Goal: Information Seeking & Learning: Learn about a topic

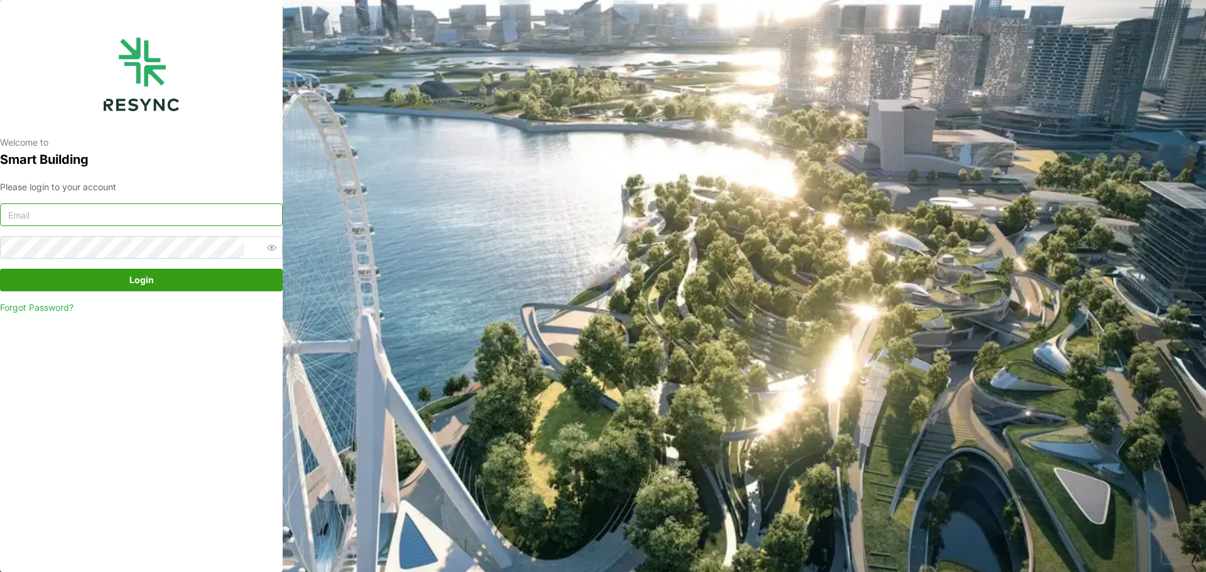
click at [128, 218] on input at bounding box center [141, 215] width 283 height 23
type input "[EMAIL_ADDRESS][DOMAIN_NAME]"
click at [0, 269] on button "Login" at bounding box center [141, 280] width 283 height 23
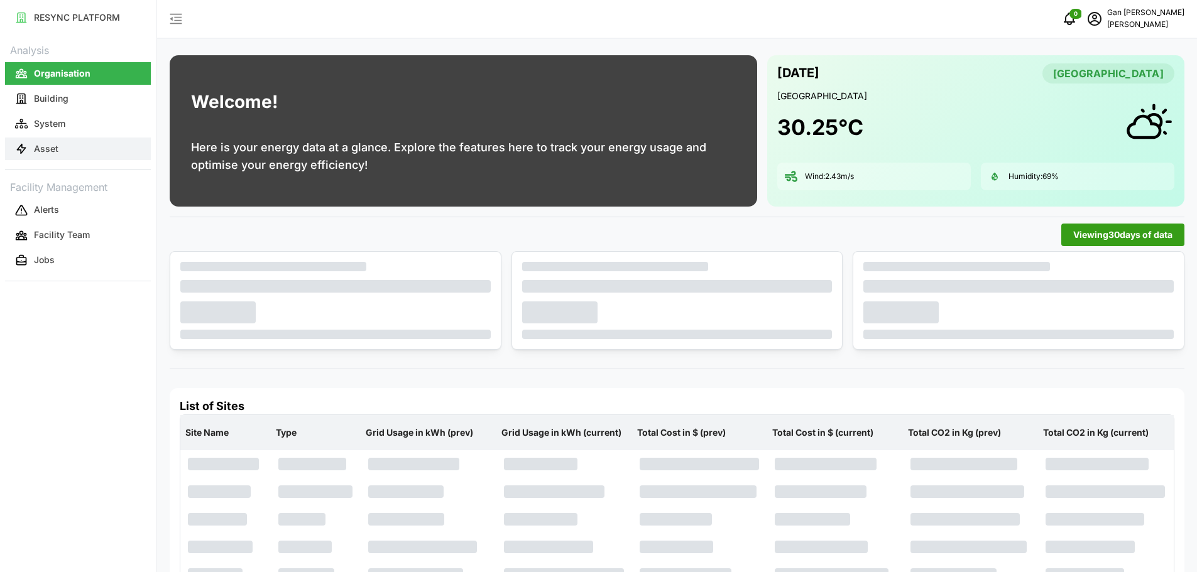
click at [55, 144] on p "Asset" at bounding box center [46, 149] width 24 height 13
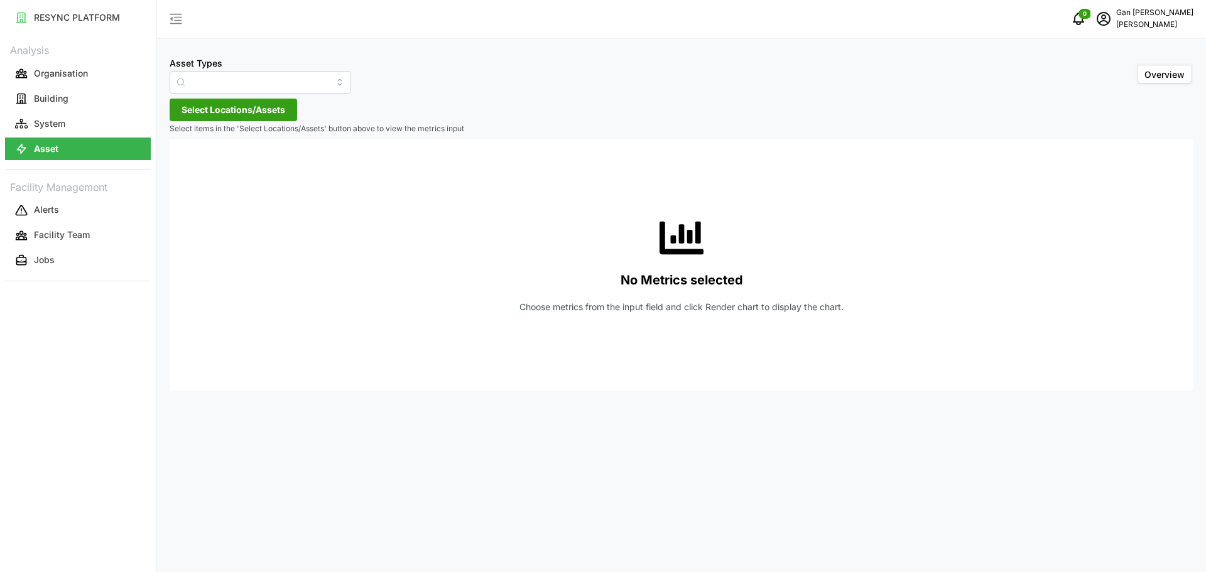
type input "Condensing Unit"
click at [327, 88] on input "Condensing Unit" at bounding box center [261, 82] width 182 height 23
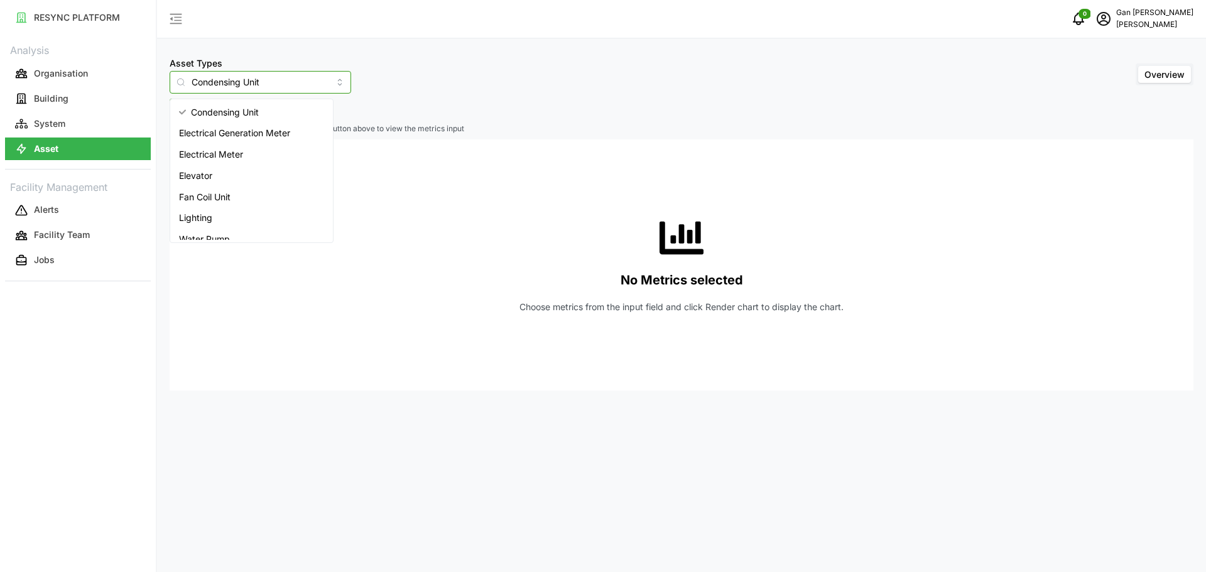
scroll to position [94, 0]
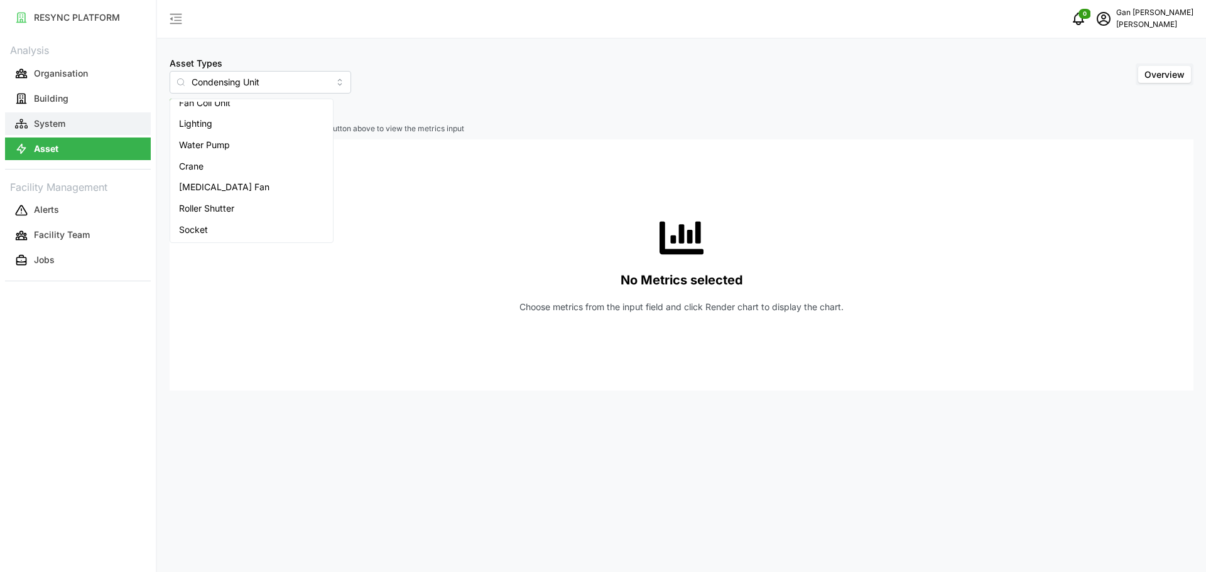
click at [71, 126] on button "System" at bounding box center [78, 123] width 146 height 23
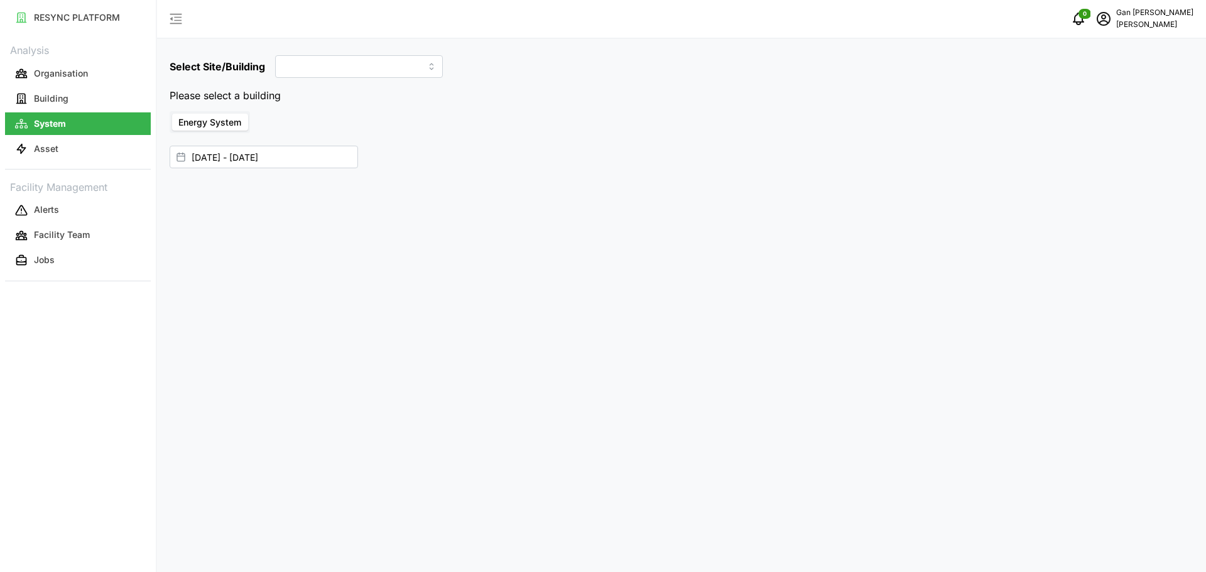
type input "Dormitory Building"
click at [357, 66] on input "Dormitory Building" at bounding box center [359, 66] width 168 height 23
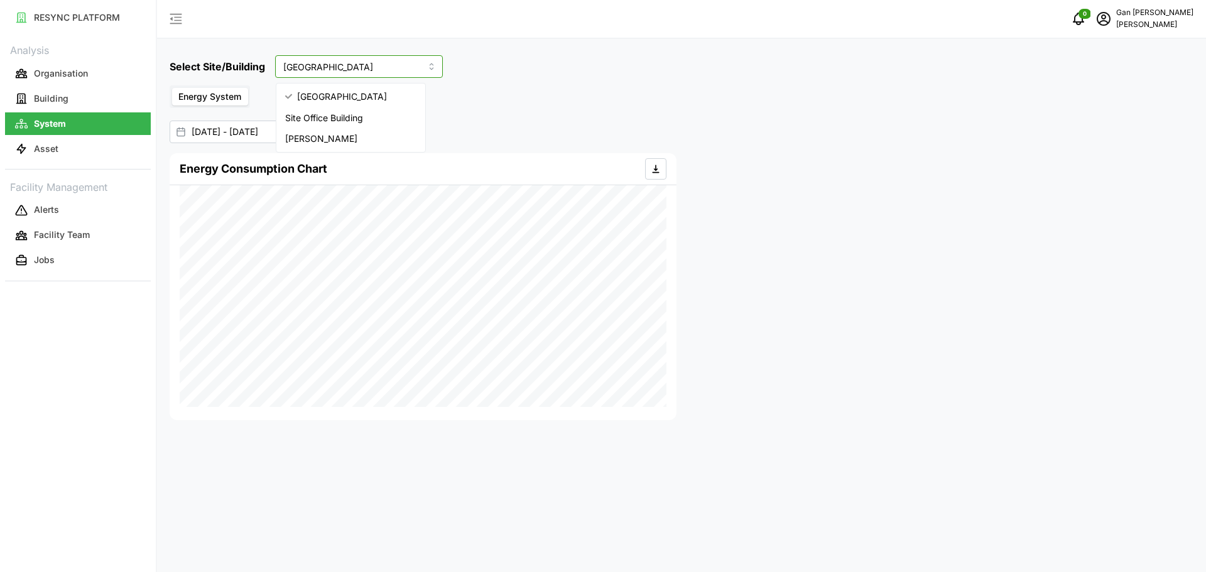
click at [357, 66] on input "Dormitory Building" at bounding box center [359, 66] width 168 height 23
click at [107, 148] on button "Asset" at bounding box center [78, 149] width 146 height 23
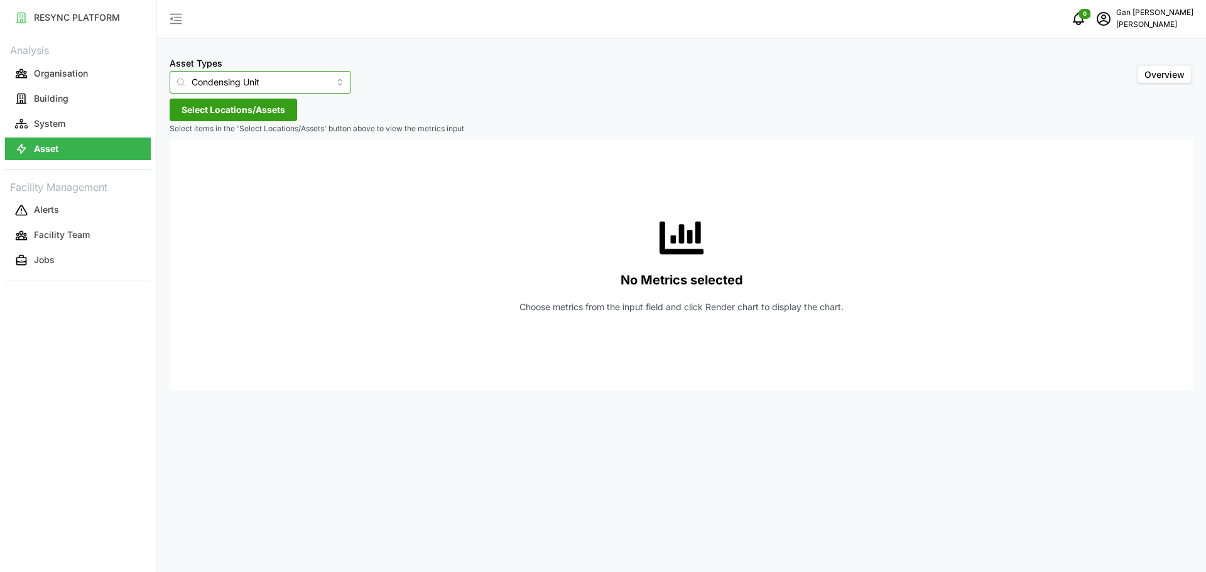
click at [290, 89] on input "Condensing Unit" at bounding box center [261, 82] width 182 height 23
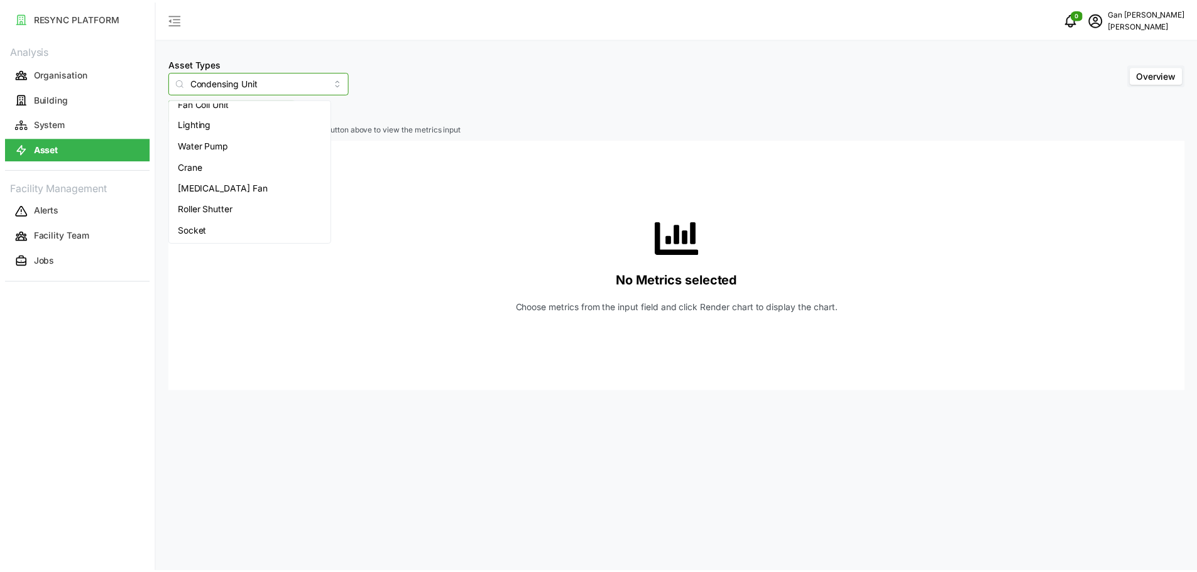
scroll to position [31, 0]
click at [234, 187] on div "Lighting" at bounding box center [252, 186] width 158 height 21
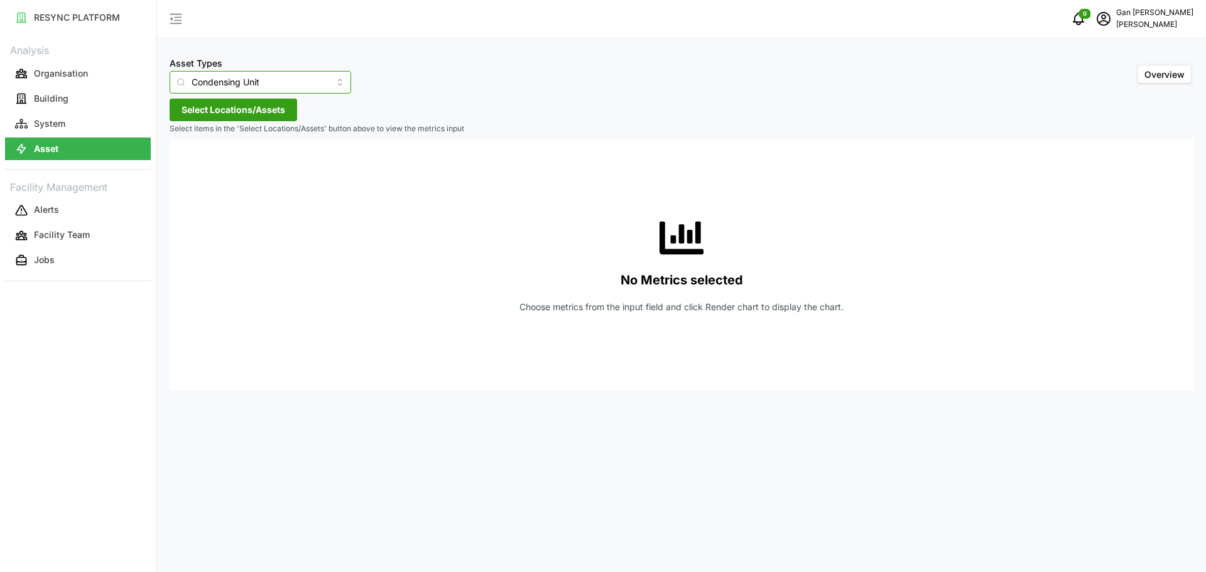
type input "Lighting"
click at [272, 112] on span "Select Locations/Assets" at bounding box center [234, 109] width 104 height 21
click at [183, 166] on icon at bounding box center [186, 166] width 10 height 10
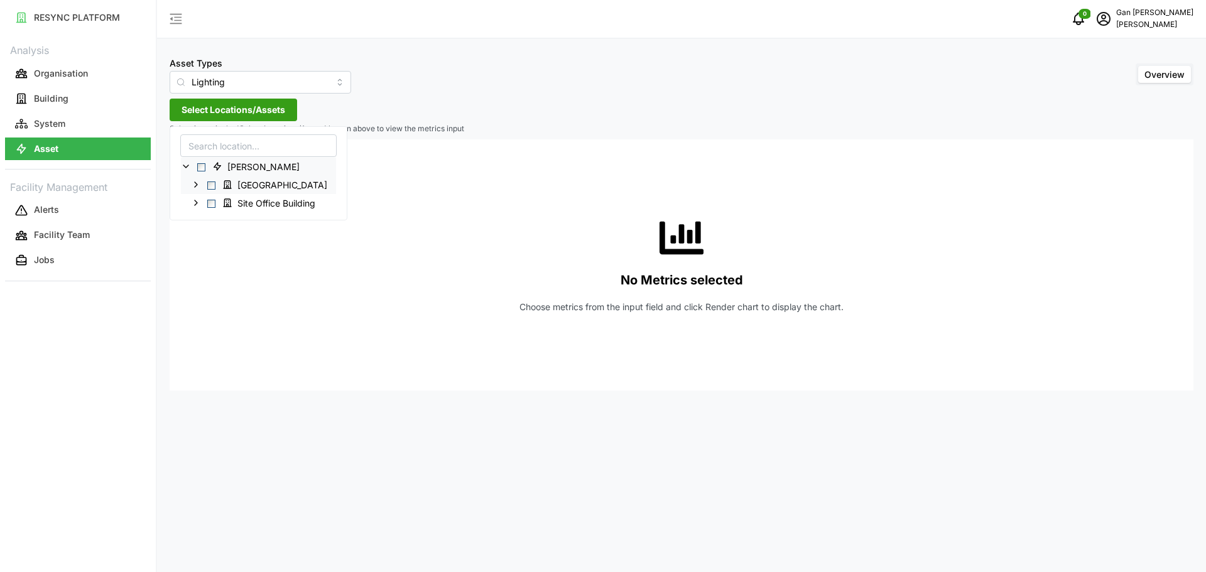
click at [198, 186] on icon at bounding box center [196, 185] width 10 height 10
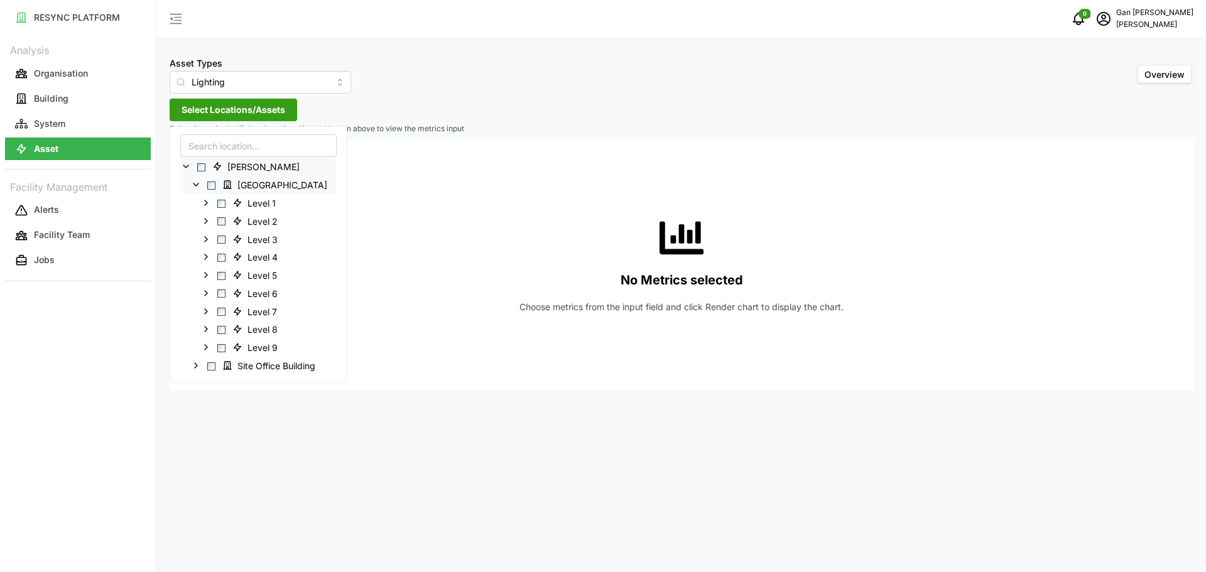
click at [198, 167] on span "Select Chuan Lim" at bounding box center [201, 167] width 8 height 8
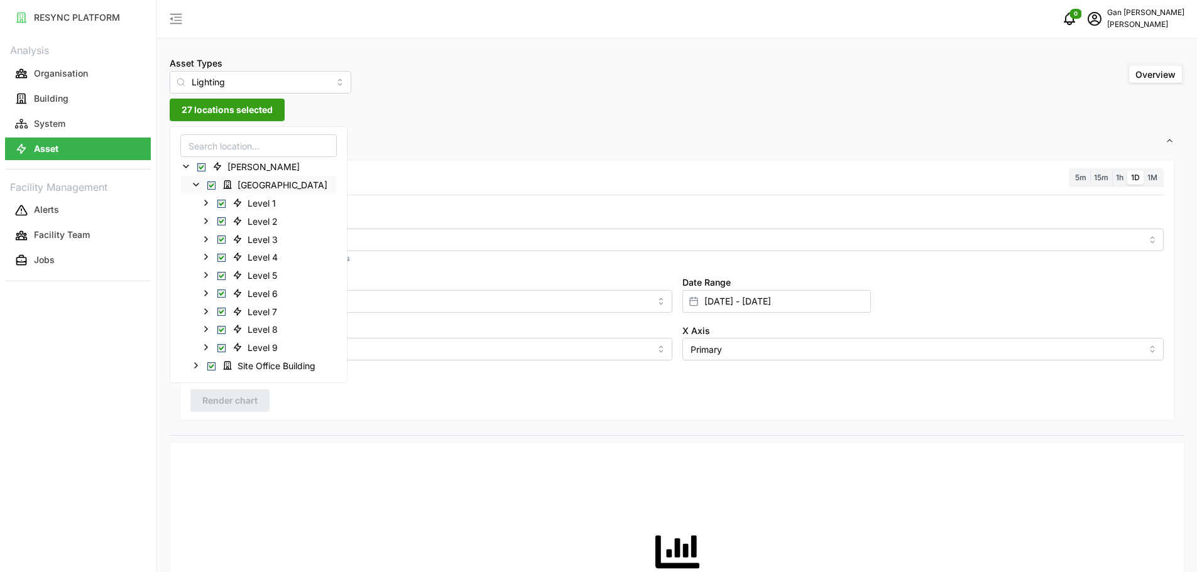
click at [188, 166] on polyline at bounding box center [185, 166] width 5 height 3
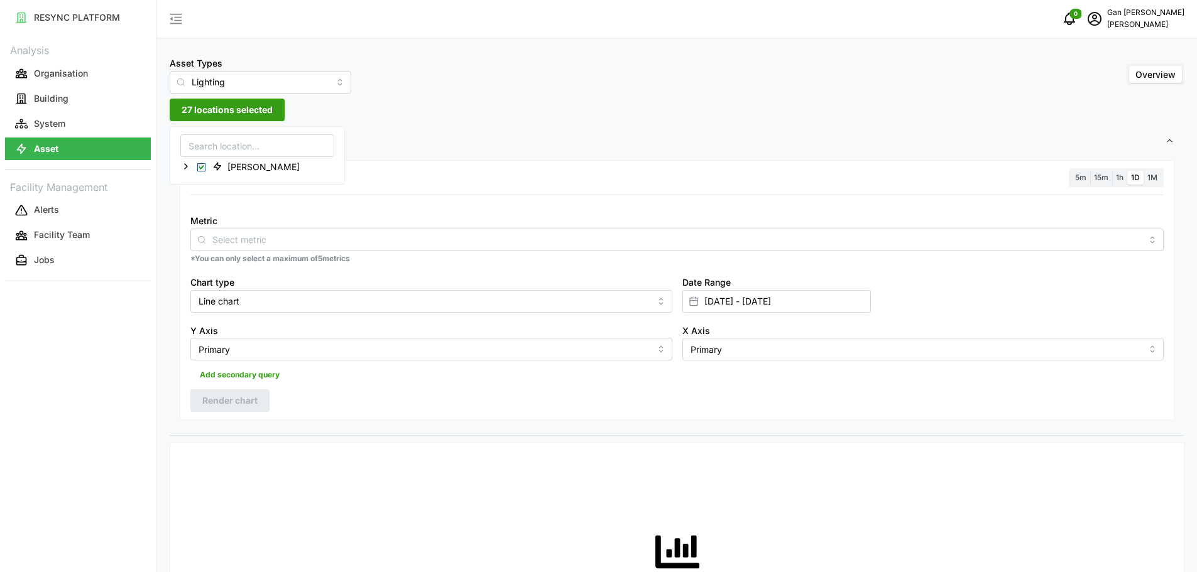
click at [189, 169] on icon at bounding box center [186, 166] width 10 height 10
click at [180, 168] on div "Chuan Lim Dormitory Building Site Office Building" at bounding box center [258, 184] width 156 height 55
click at [479, 134] on span "Settings" at bounding box center [672, 141] width 985 height 31
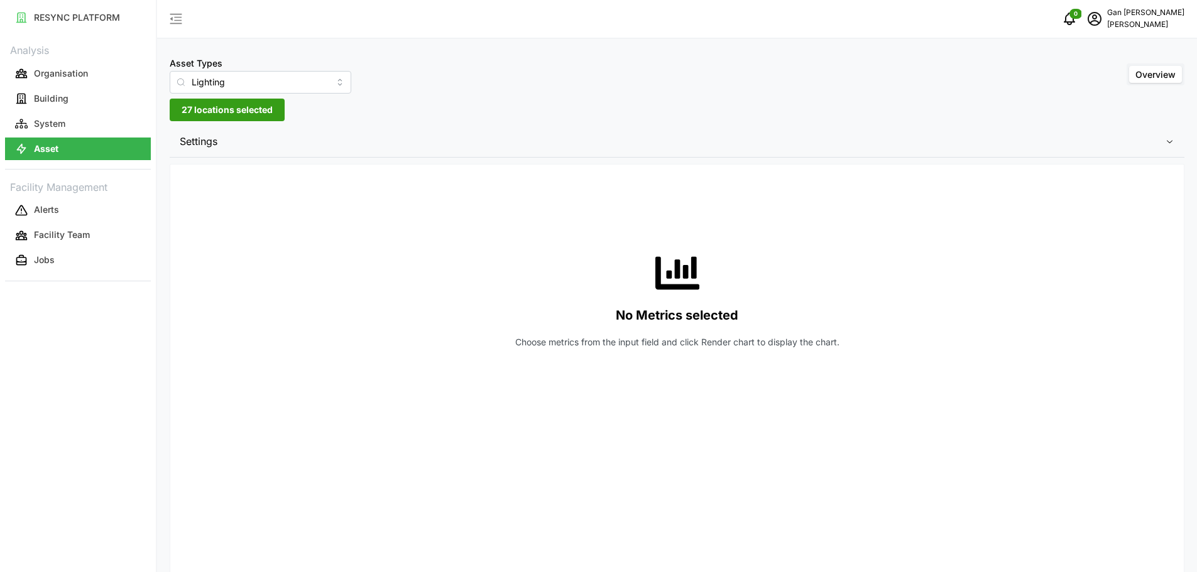
click at [234, 116] on span "27 locations selected" at bounding box center [227, 109] width 91 height 21
click at [195, 203] on icon at bounding box center [196, 203] width 10 height 10
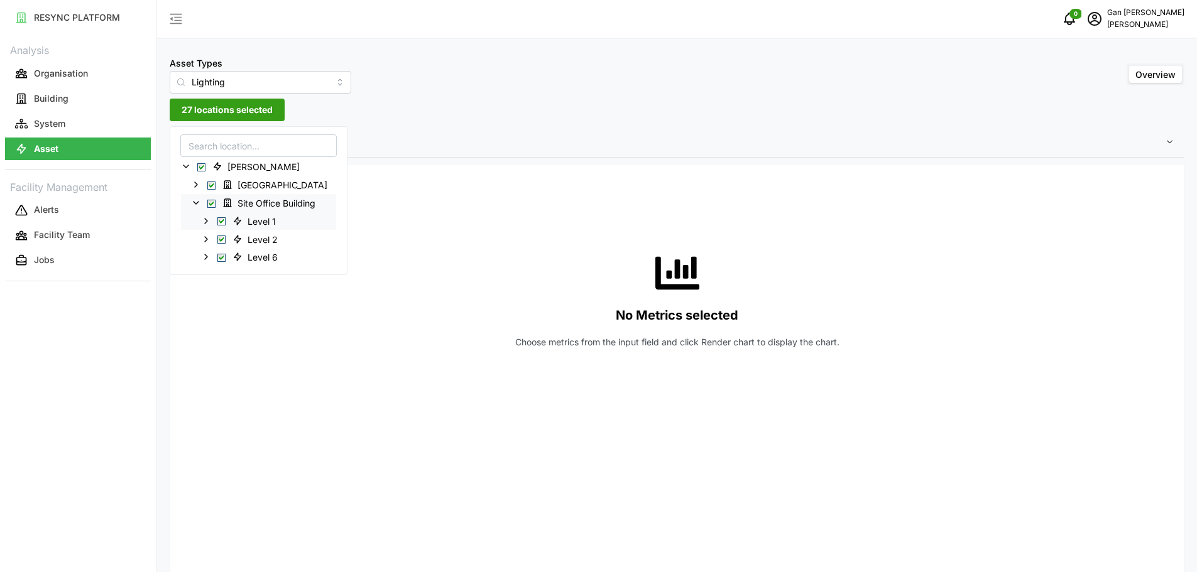
click at [215, 220] on div "Level 1" at bounding box center [258, 221] width 155 height 18
click at [205, 217] on icon at bounding box center [206, 221] width 10 height 10
click at [205, 220] on icon at bounding box center [206, 221] width 10 height 10
click at [196, 180] on icon at bounding box center [196, 185] width 10 height 10
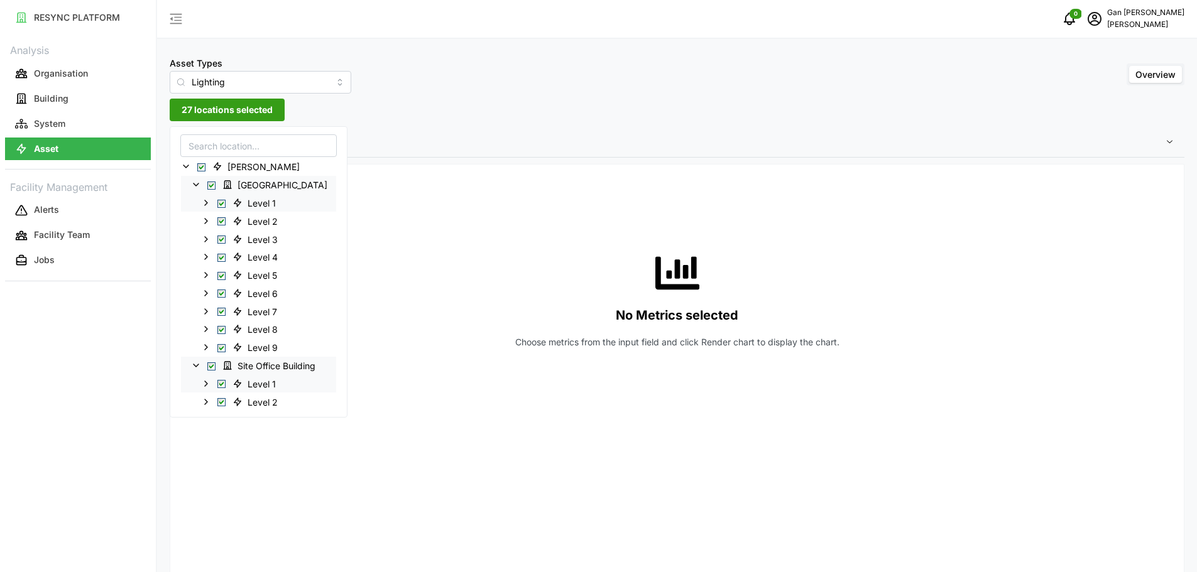
click at [200, 204] on div "Level 1" at bounding box center [258, 202] width 155 height 18
click at [205, 204] on icon at bounding box center [206, 203] width 10 height 10
click at [205, 381] on icon at bounding box center [206, 384] width 10 height 10
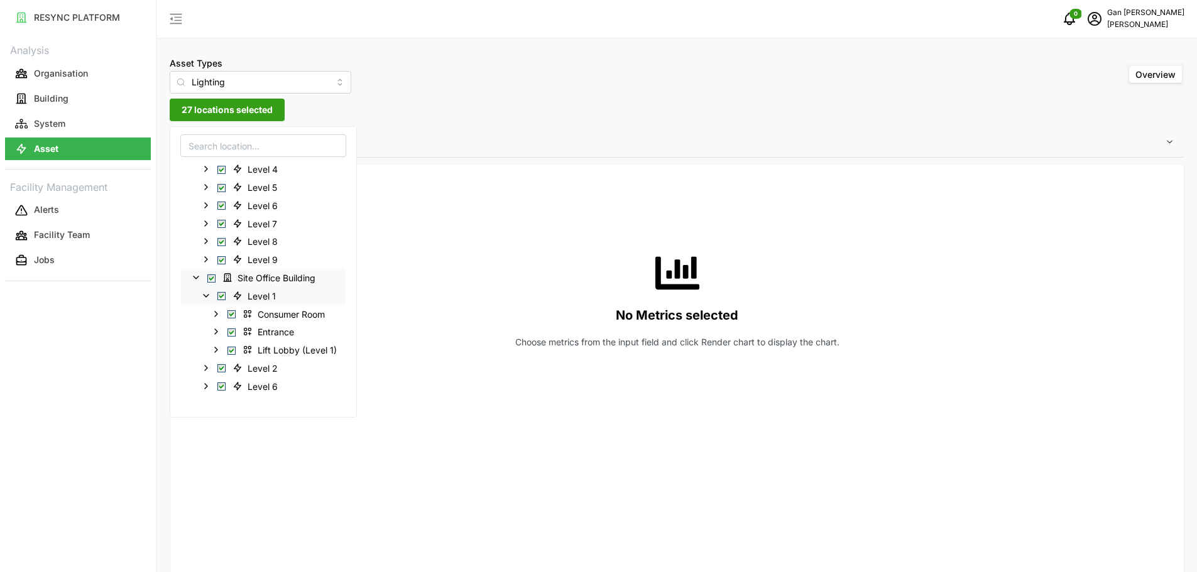
click at [208, 296] on icon at bounding box center [206, 296] width 10 height 10
click at [95, 95] on button "Building" at bounding box center [78, 98] width 146 height 23
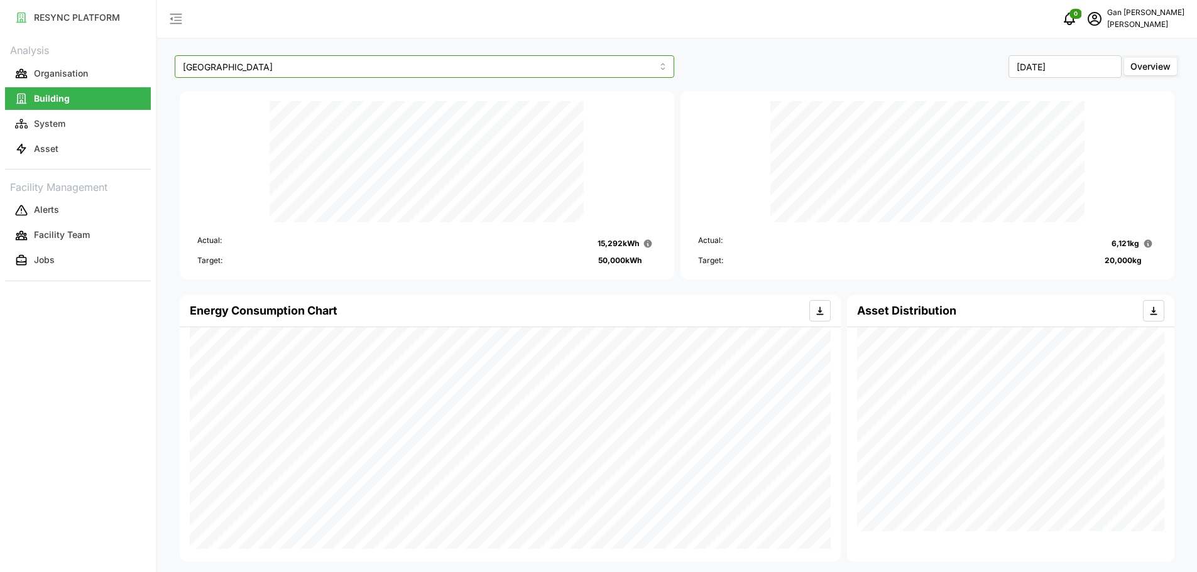
click at [400, 63] on input "Dormitory Building" at bounding box center [424, 66] width 499 height 23
click at [273, 119] on div "Site Office Building" at bounding box center [424, 117] width 493 height 21
type input "Site Office Building"
click at [44, 114] on button "System" at bounding box center [78, 123] width 146 height 23
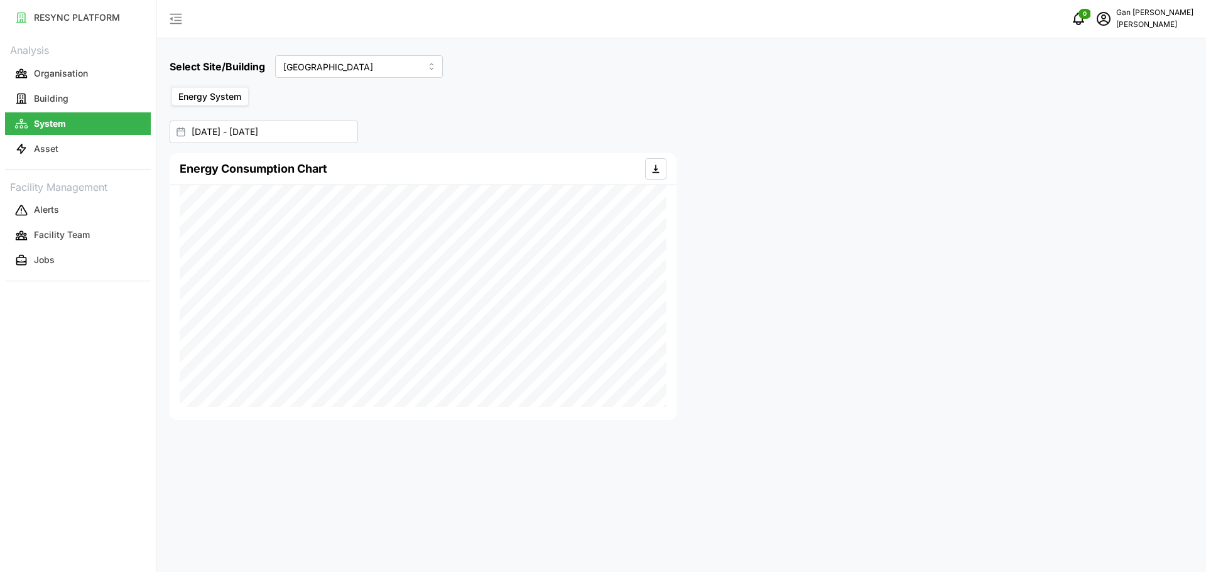
click at [212, 96] on span "Energy System" at bounding box center [209, 96] width 63 height 11
click at [172, 88] on input "Energy System" at bounding box center [172, 88] width 0 height 0
click at [368, 65] on input "Dormitory Building" at bounding box center [359, 66] width 168 height 23
click at [354, 122] on span "Site Office Building" at bounding box center [324, 118] width 78 height 14
type input "Site Office Building"
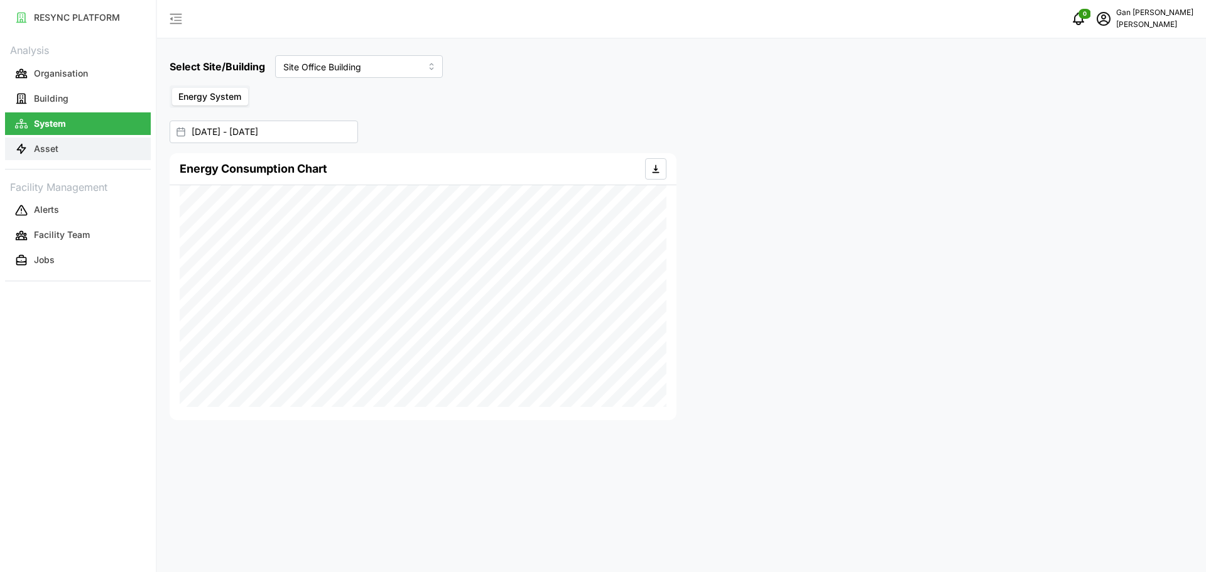
click at [100, 155] on button "Asset" at bounding box center [78, 149] width 146 height 23
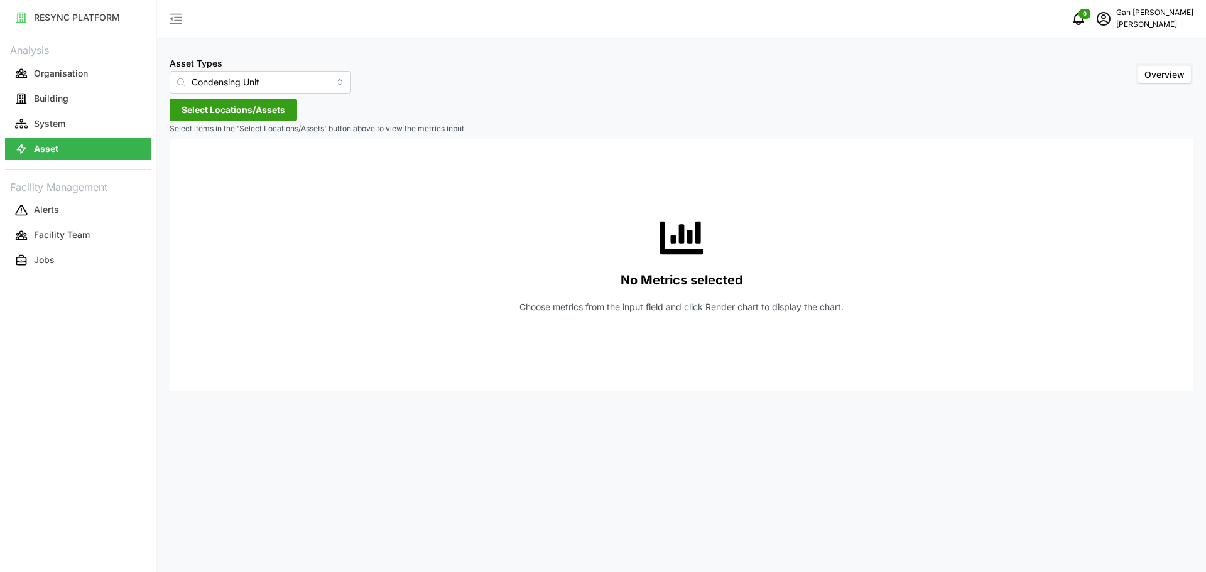
click at [260, 108] on span "Select Locations/Assets" at bounding box center [234, 109] width 104 height 21
click at [203, 166] on span "Select Chuan Lim" at bounding box center [201, 167] width 8 height 8
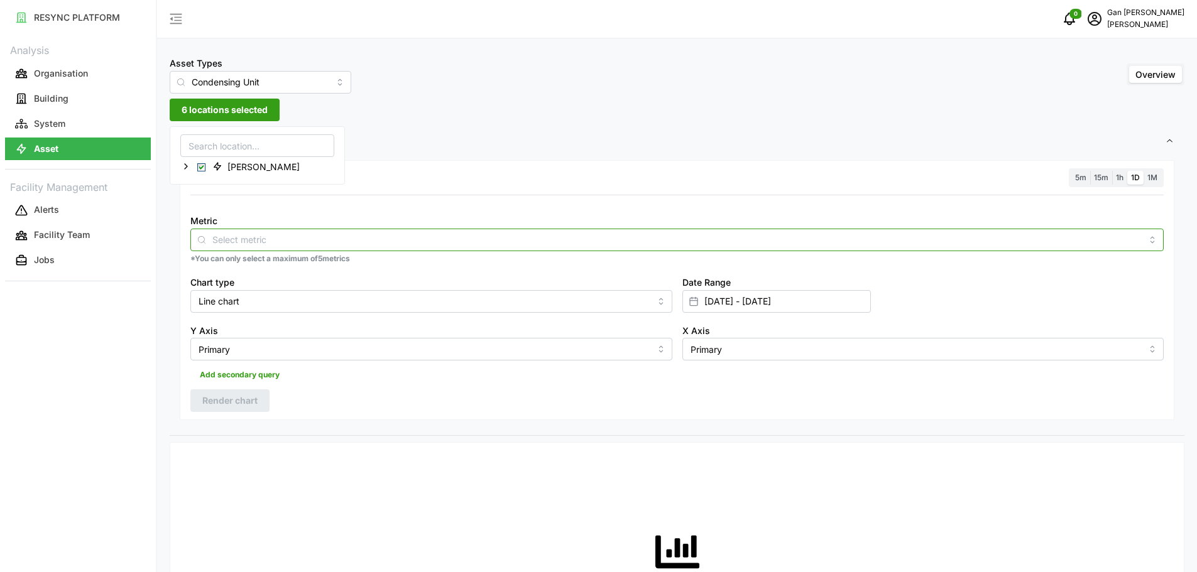
click at [329, 247] on div at bounding box center [676, 240] width 973 height 23
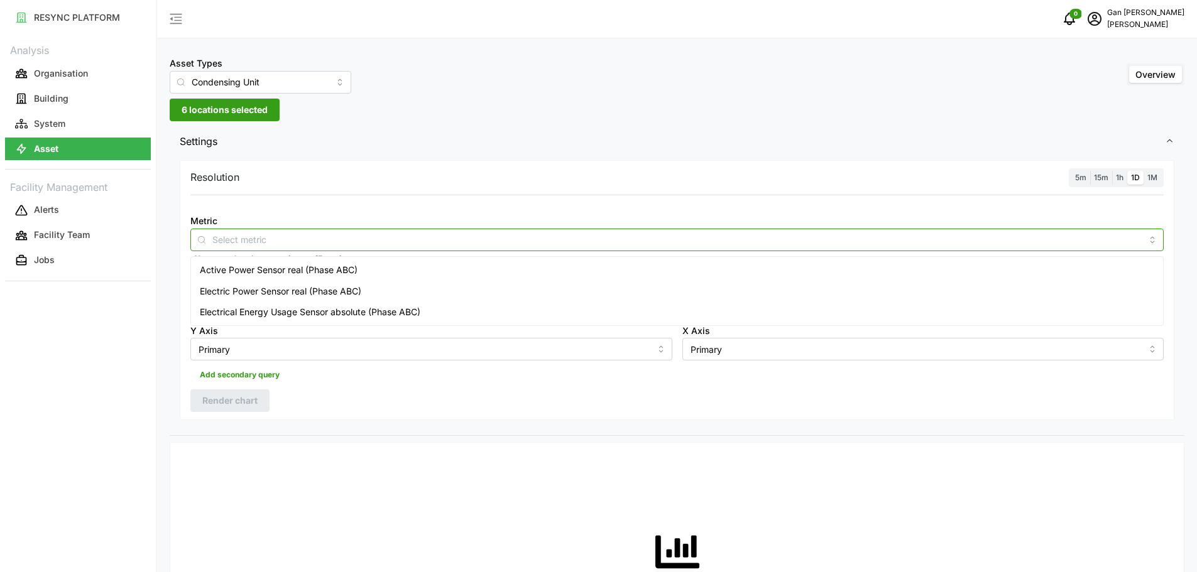
click at [289, 274] on span "Active Power Sensor real (Phase ABC)" at bounding box center [279, 270] width 158 height 14
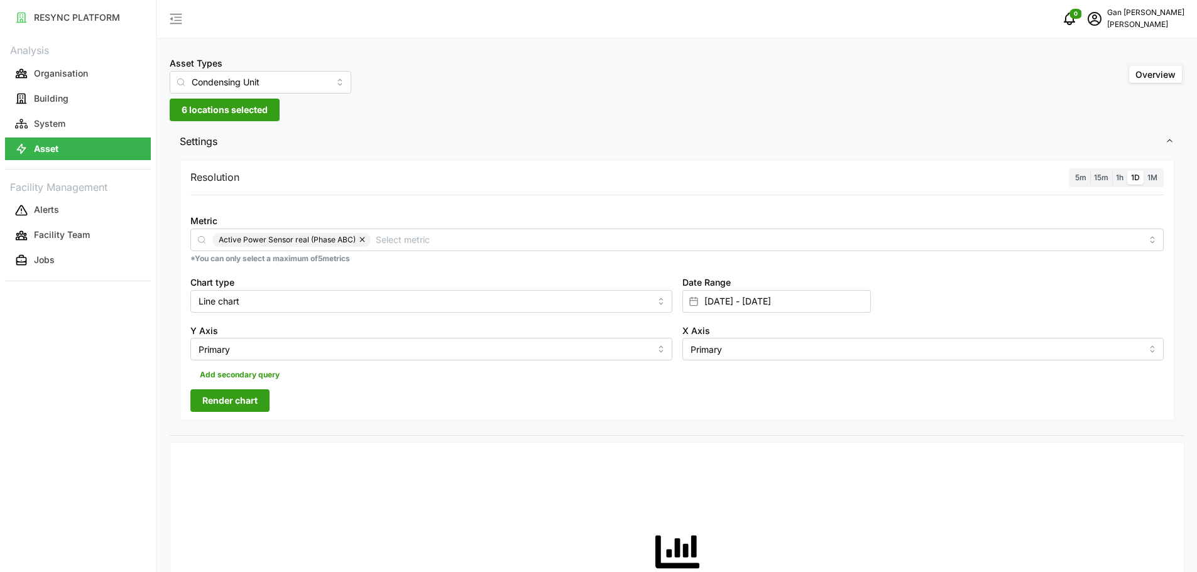
click at [237, 398] on span "Render chart" at bounding box center [229, 400] width 55 height 21
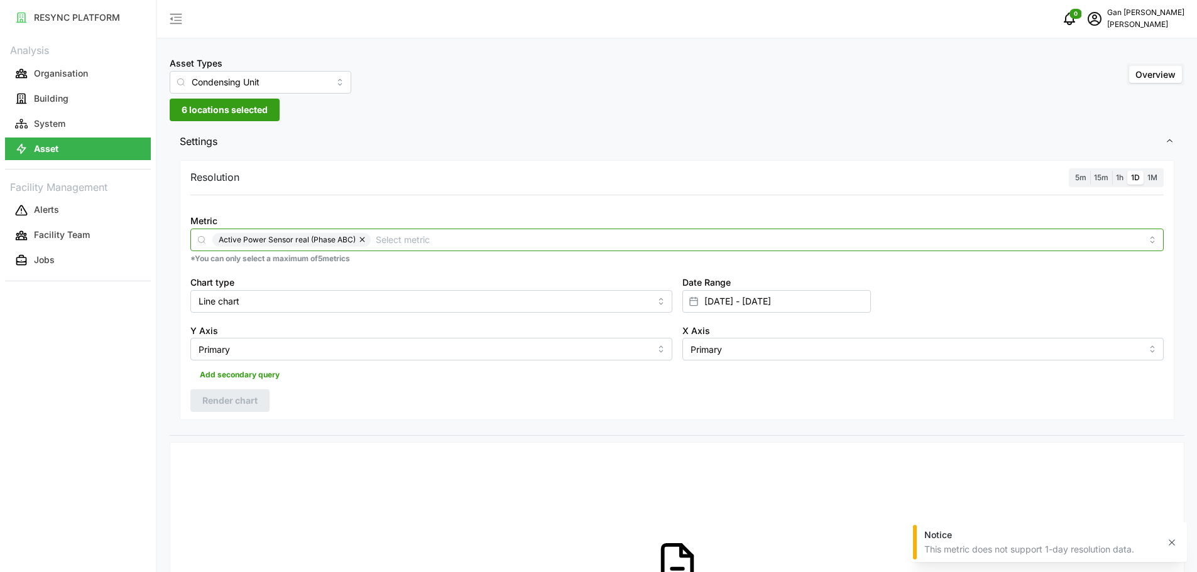
click at [501, 242] on input "Metric" at bounding box center [759, 239] width 766 height 14
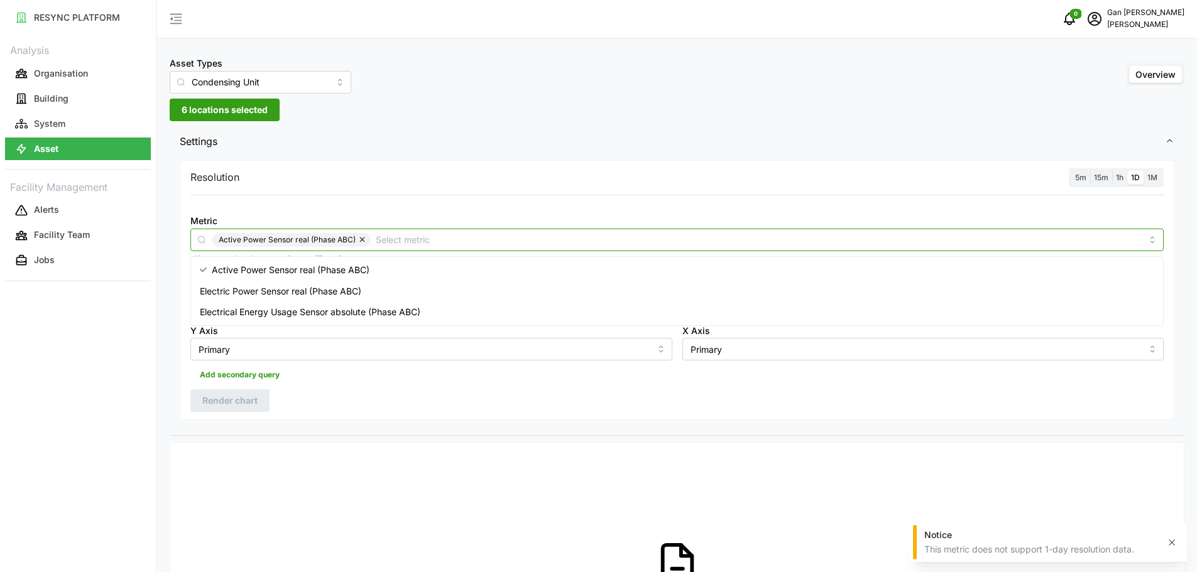
click at [333, 286] on span "Electric Power Sensor real (Phase ABC)" at bounding box center [280, 292] width 161 height 14
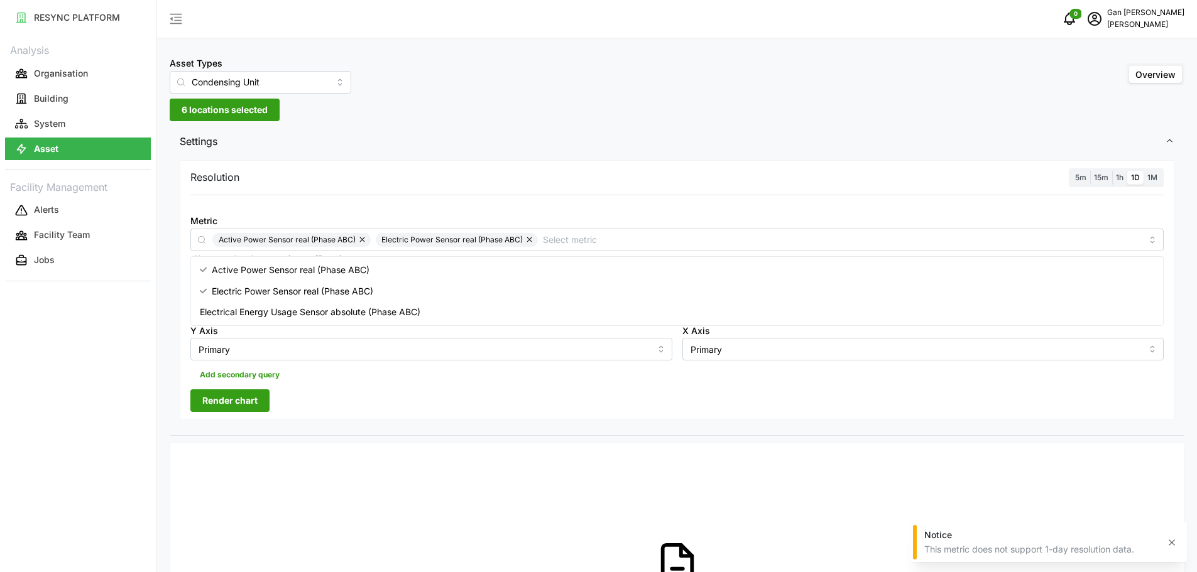
click at [252, 410] on span "Render chart" at bounding box center [229, 400] width 55 height 21
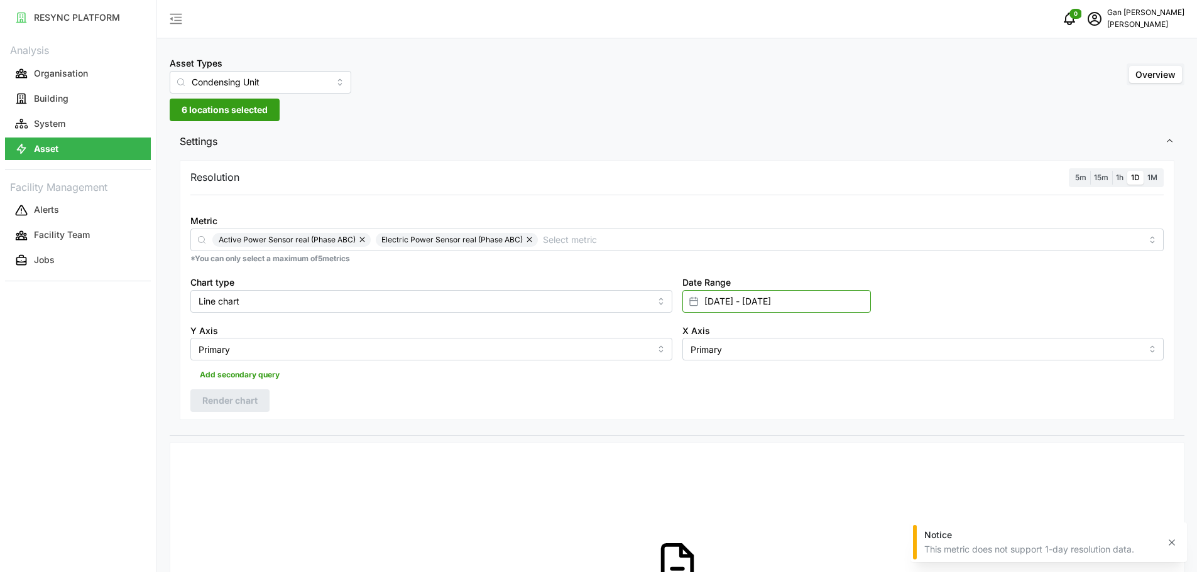
click at [840, 301] on input "15 Mar 2025 - 21 Mar 2025" at bounding box center [776, 301] width 188 height 23
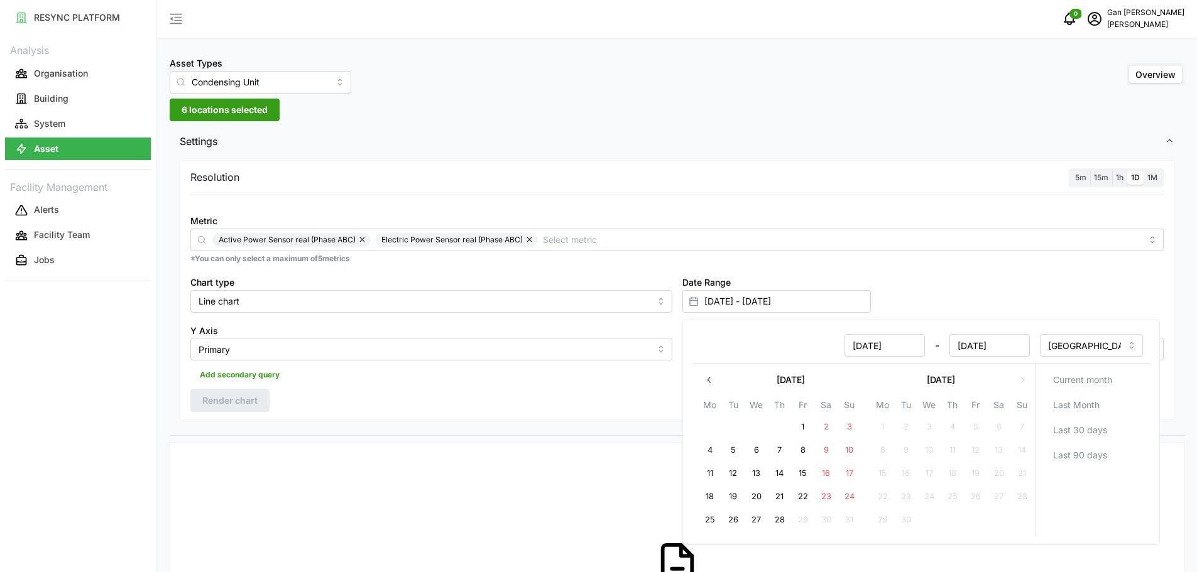
click at [707, 377] on icon "button" at bounding box center [708, 380] width 10 height 10
click at [956, 425] on button "1" at bounding box center [951, 427] width 23 height 23
type input "21 Mar 2025 - 01 May 2025"
type input "21 Mar 2025"
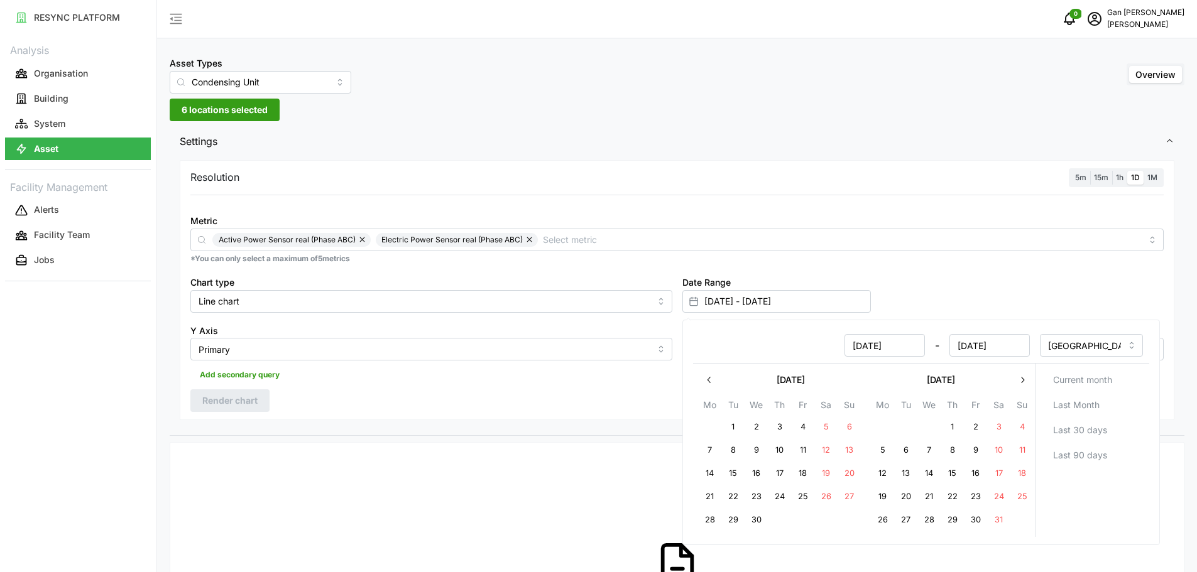
type input "01 May 2025"
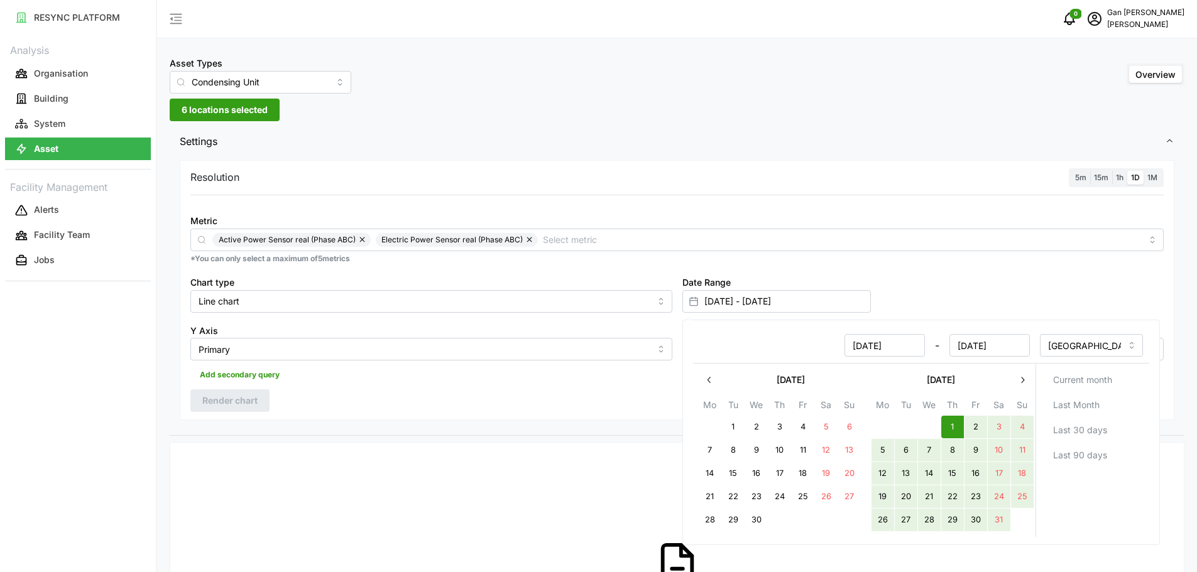
click at [1001, 525] on button "31" at bounding box center [998, 520] width 23 height 23
type input "01 May 2025 - 31 May 2025"
type input "01 May 2025"
type input "31 May 2025"
click at [1034, 281] on div "Date Range 01 May 2025 - 31 May 2025" at bounding box center [923, 293] width 492 height 48
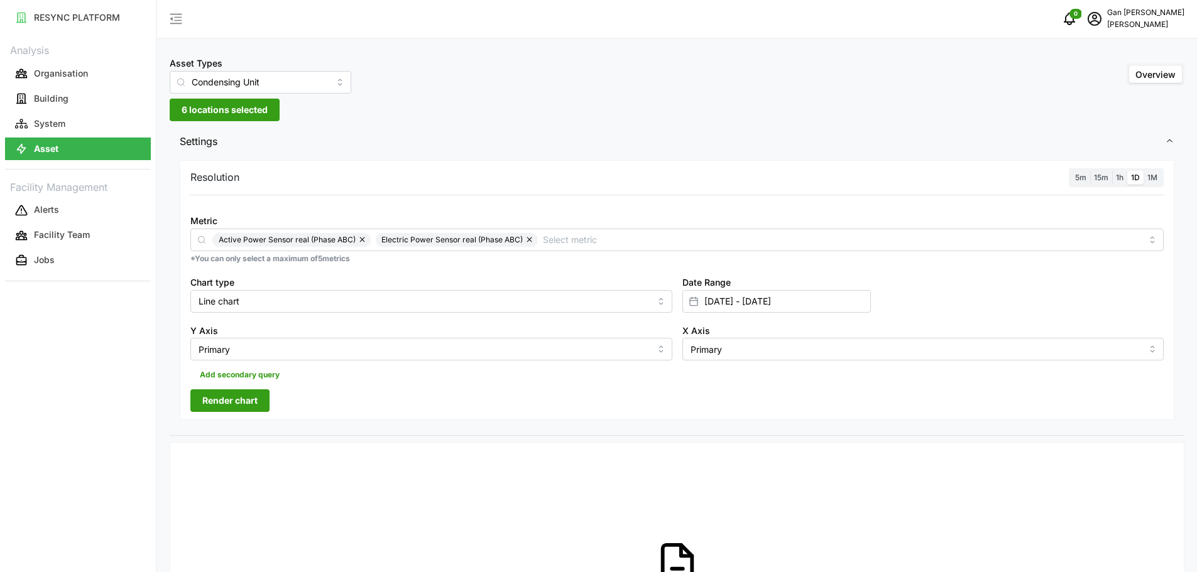
click at [252, 404] on span "Render chart" at bounding box center [229, 400] width 55 height 21
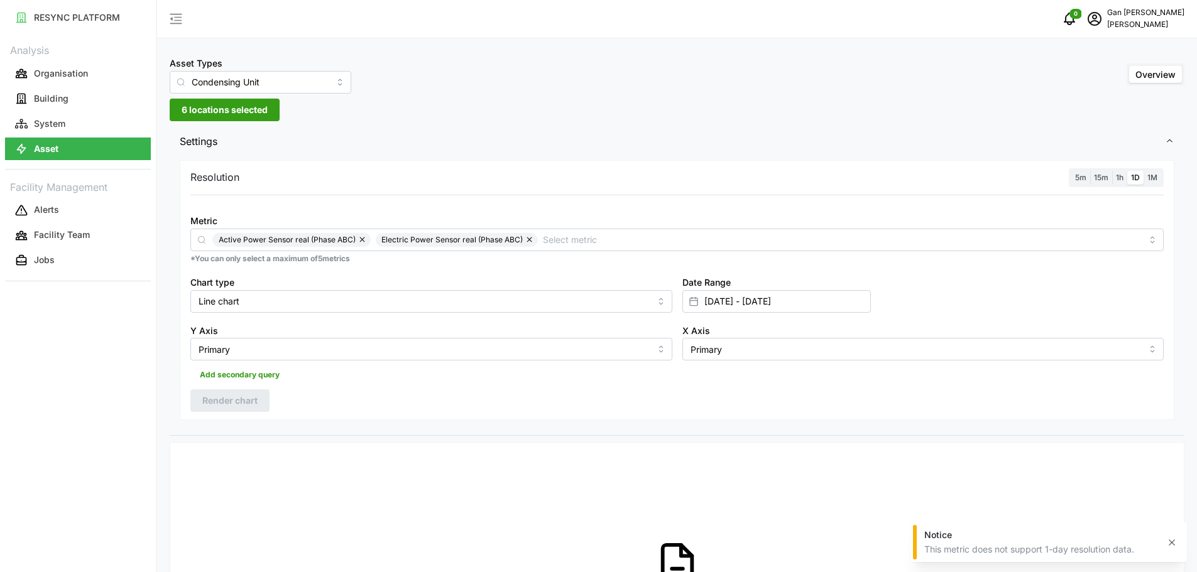
click at [526, 242] on button "button" at bounding box center [530, 240] width 15 height 14
click at [249, 394] on span "Render chart" at bounding box center [229, 400] width 55 height 21
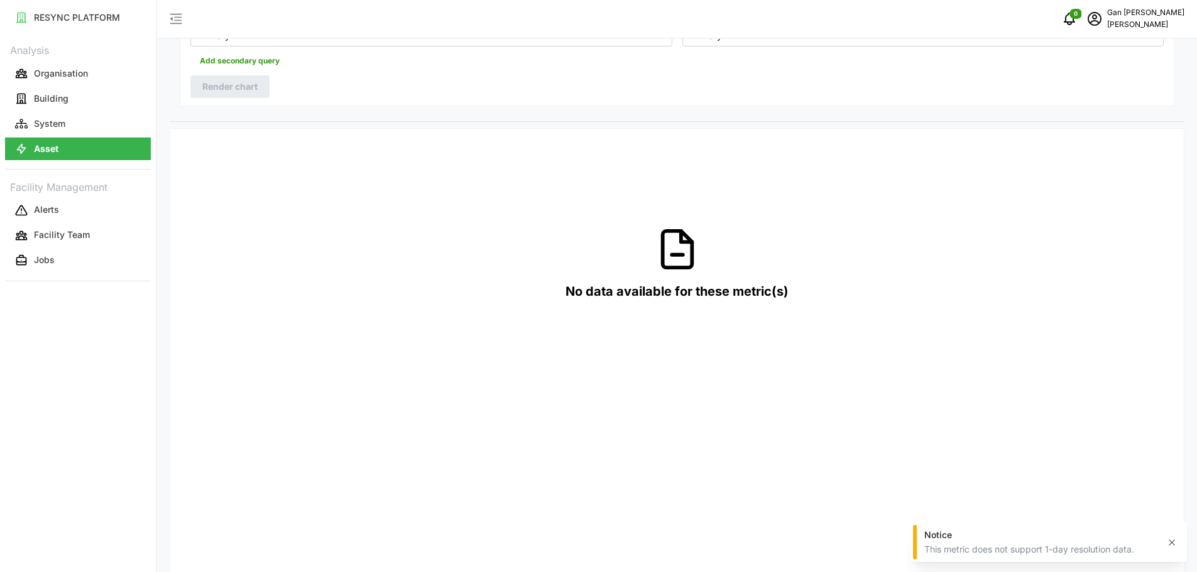
scroll to position [63, 0]
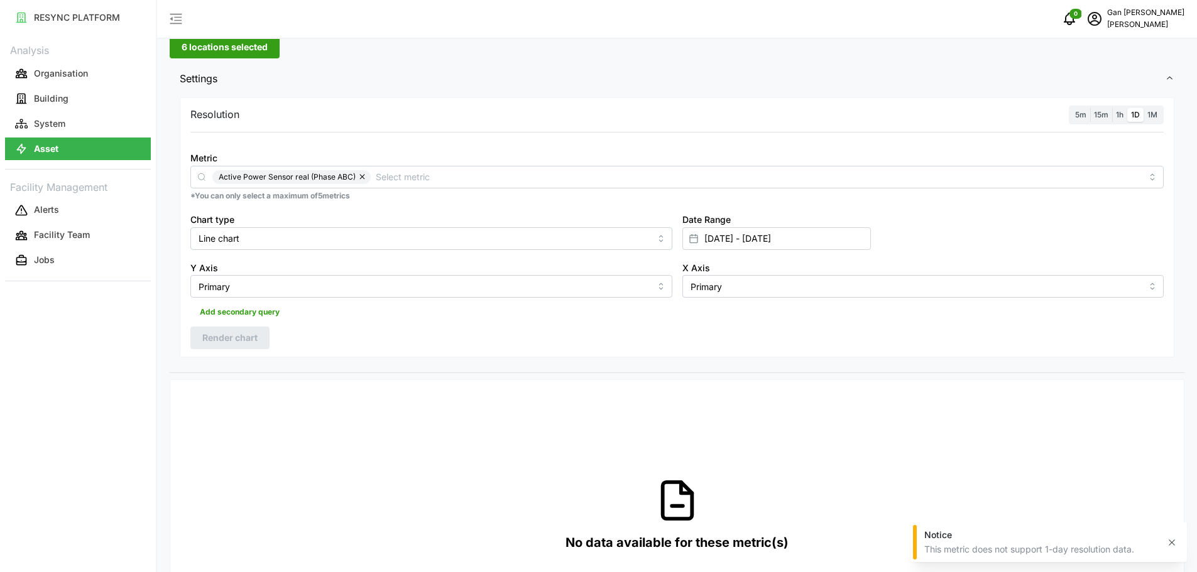
click at [361, 178] on button "button" at bounding box center [363, 177] width 15 height 14
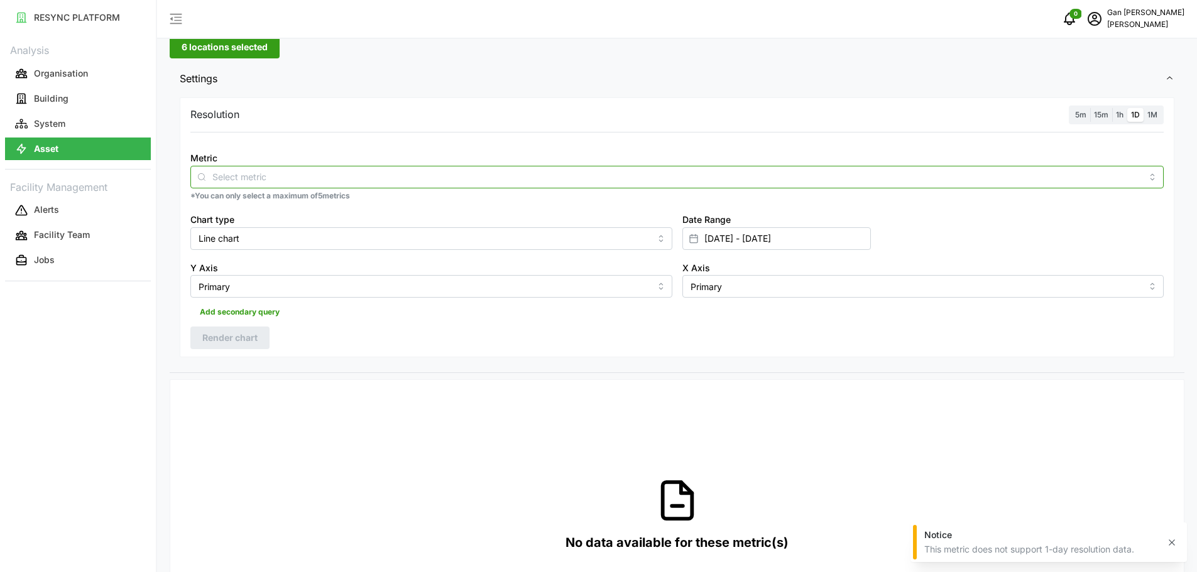
click at [391, 178] on input "Metric" at bounding box center [676, 177] width 929 height 14
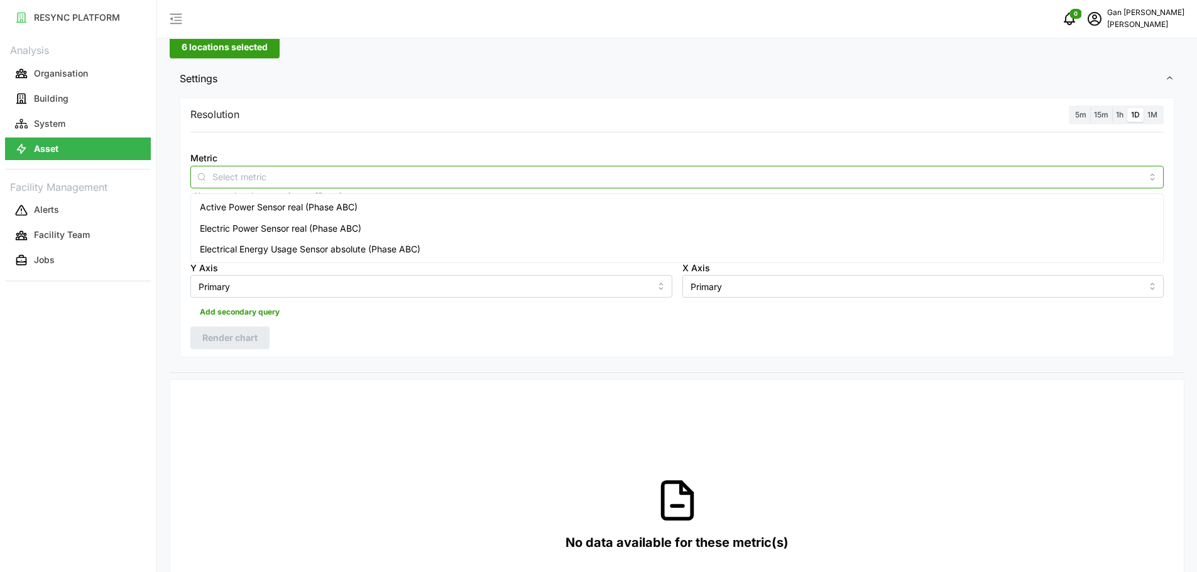
click at [331, 247] on span "Electrical Energy Usage Sensor absolute (Phase ABC)" at bounding box center [310, 249] width 220 height 14
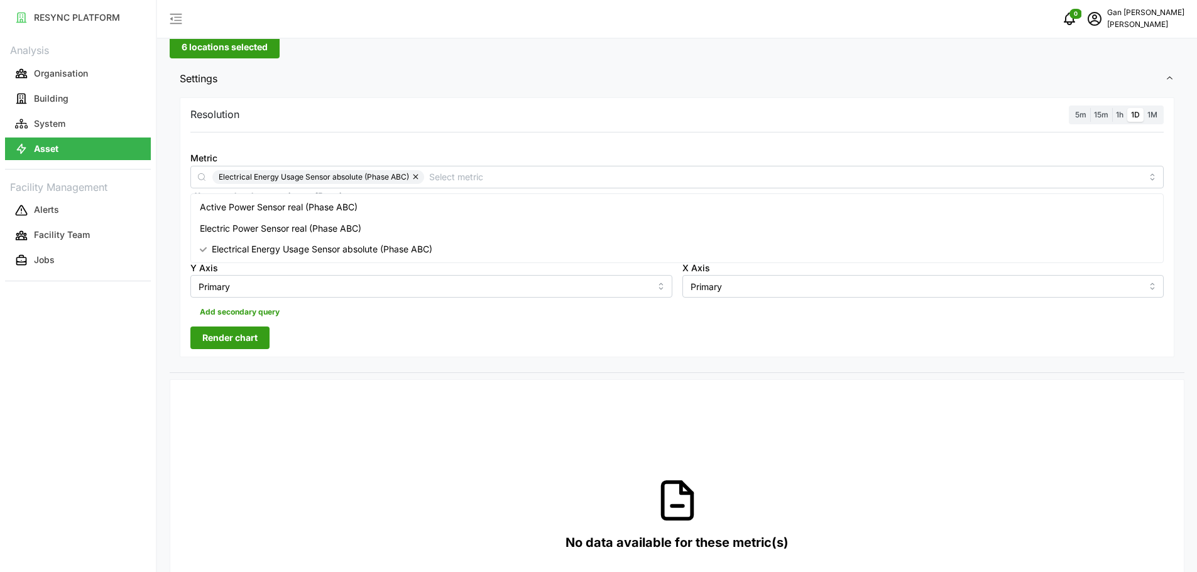
click at [226, 346] on span "Render chart" at bounding box center [229, 337] width 55 height 21
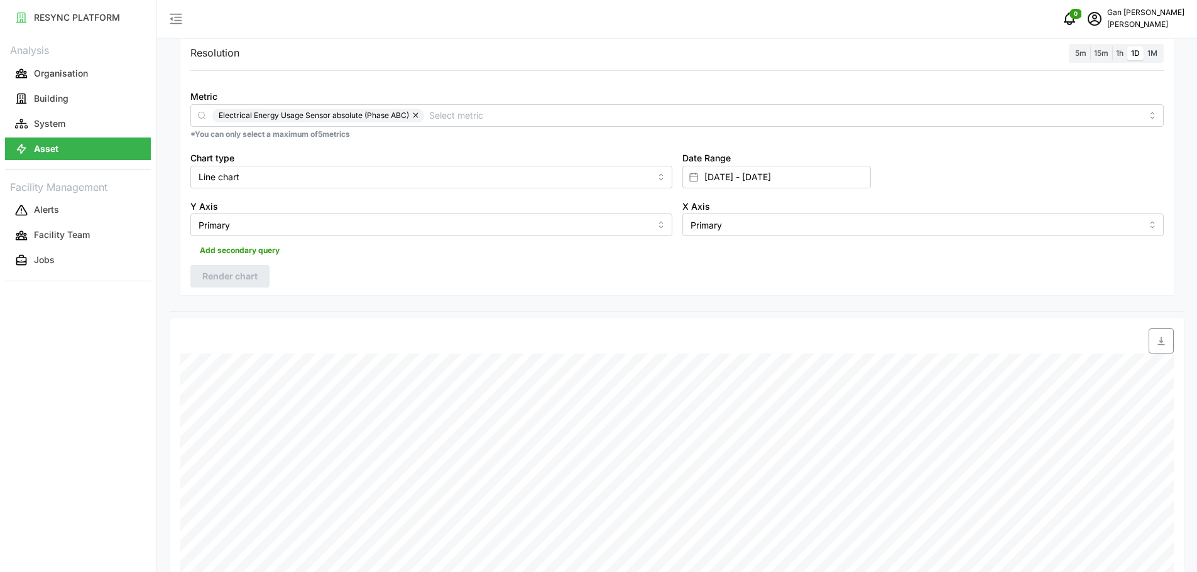
scroll to position [62, 0]
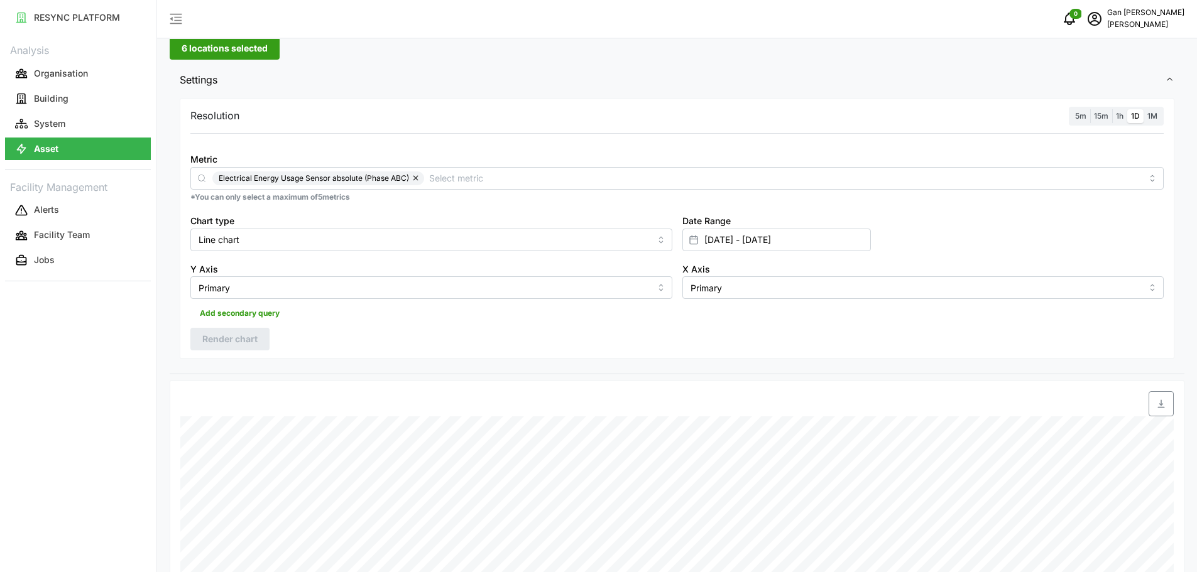
click at [1153, 118] on span "1M" at bounding box center [1152, 115] width 10 height 9
click at [1143, 109] on input "1M" at bounding box center [1143, 109] width 0 height 0
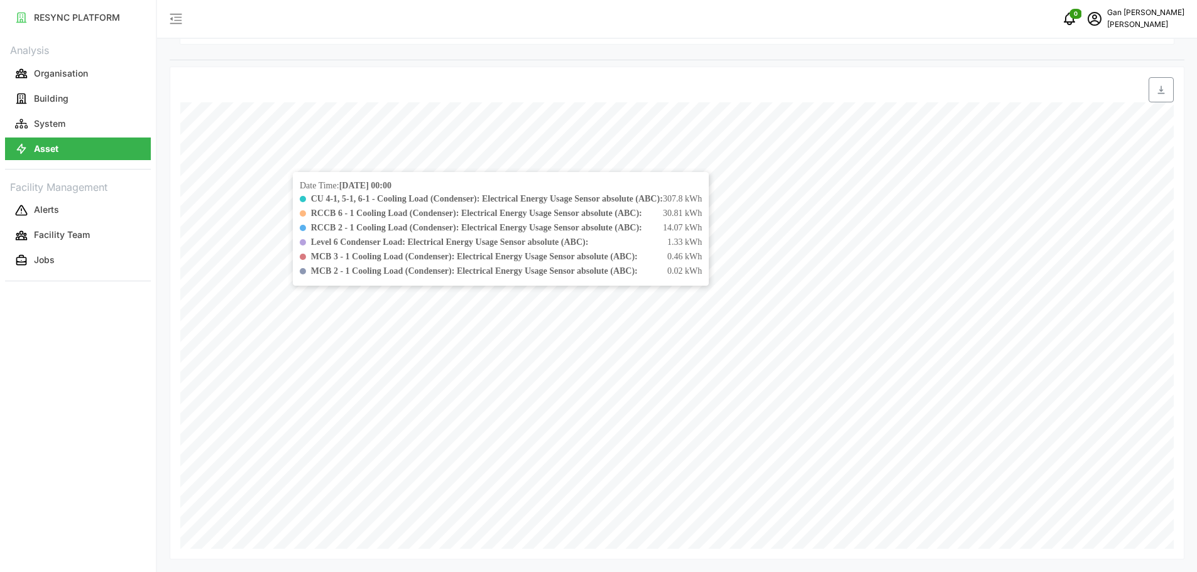
scroll to position [124, 0]
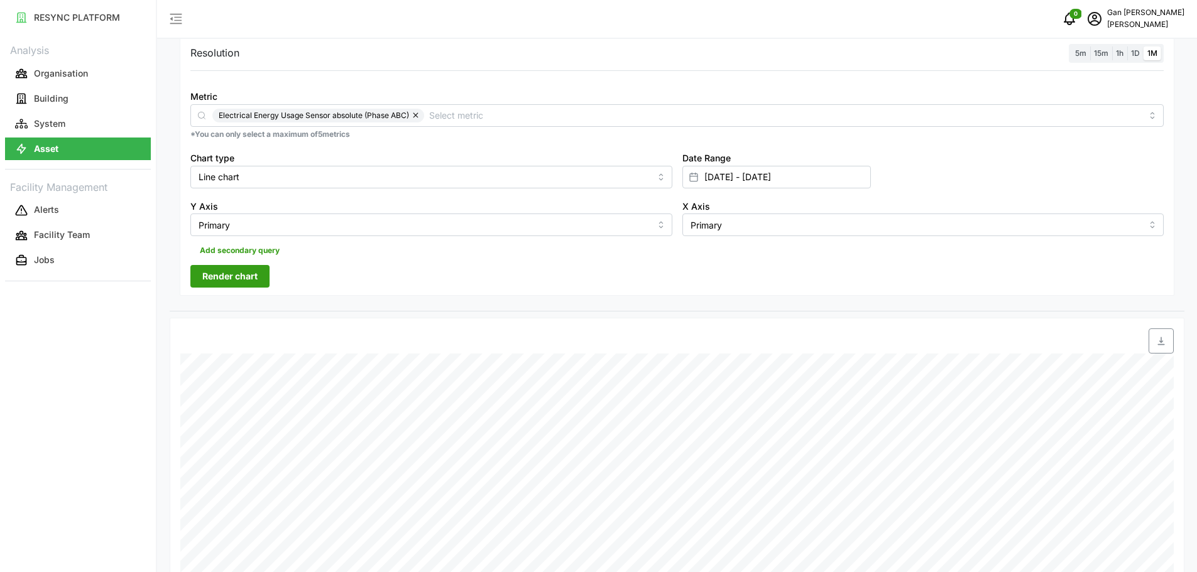
click at [220, 280] on span "Render chart" at bounding box center [229, 276] width 55 height 21
click at [1139, 53] on span "1D" at bounding box center [1135, 52] width 9 height 9
click at [1127, 46] on input "1D" at bounding box center [1127, 46] width 0 height 0
click at [247, 276] on span "Render chart" at bounding box center [229, 276] width 55 height 21
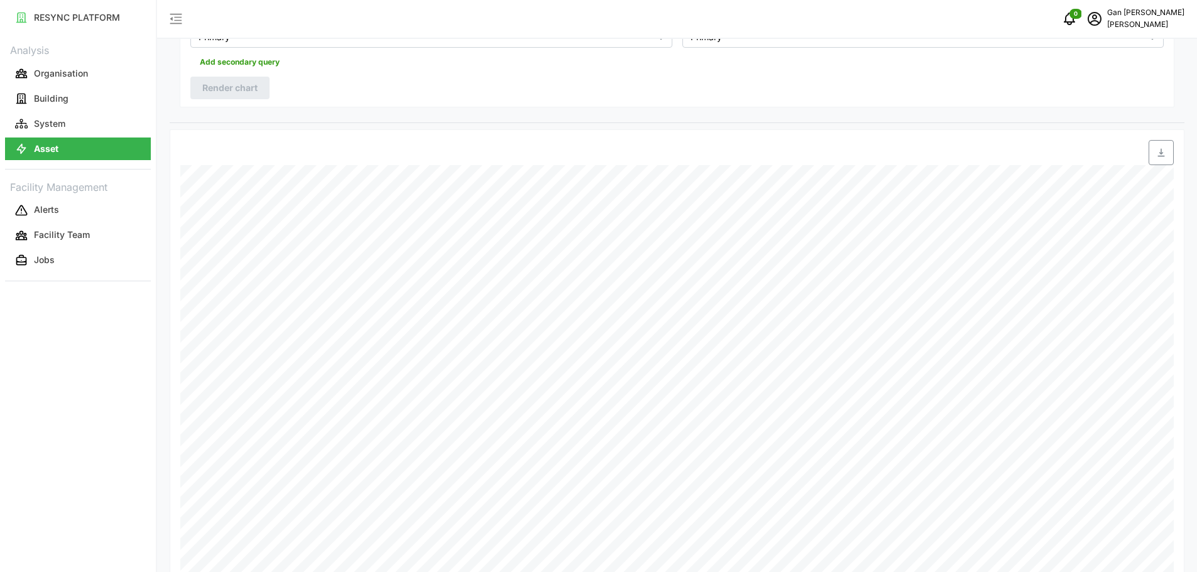
scroll to position [62, 0]
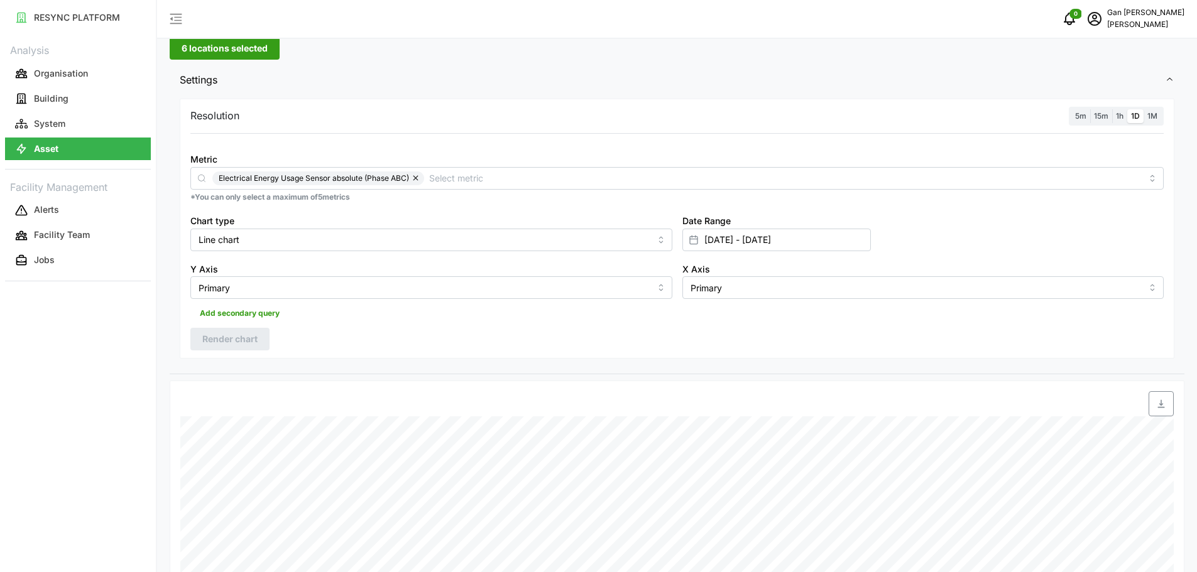
click at [1153, 114] on span "1M" at bounding box center [1152, 115] width 10 height 9
click at [1143, 109] on input "1M" at bounding box center [1143, 109] width 0 height 0
click at [220, 335] on span "Render chart" at bounding box center [229, 338] width 55 height 21
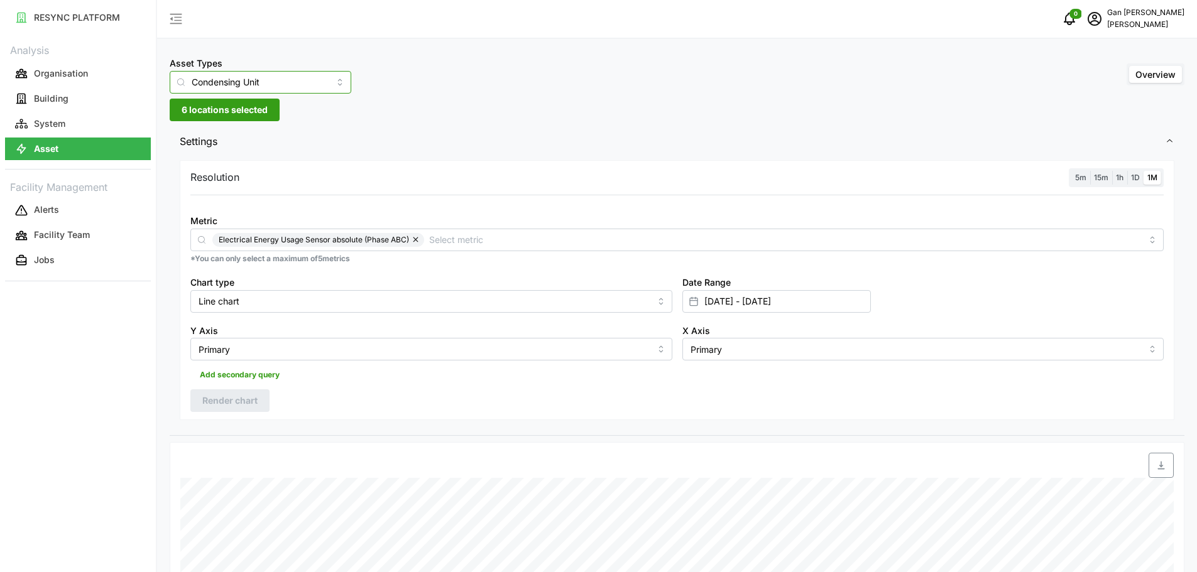
click at [304, 85] on input "Condensing Unit" at bounding box center [261, 82] width 182 height 23
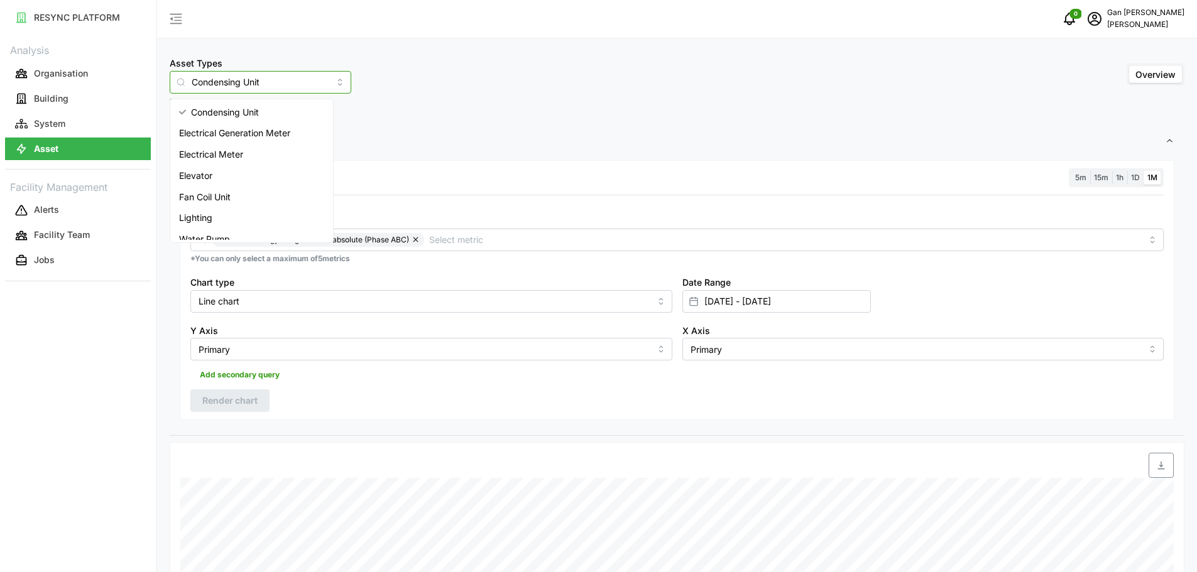
click at [246, 176] on div "Elevator" at bounding box center [252, 175] width 158 height 21
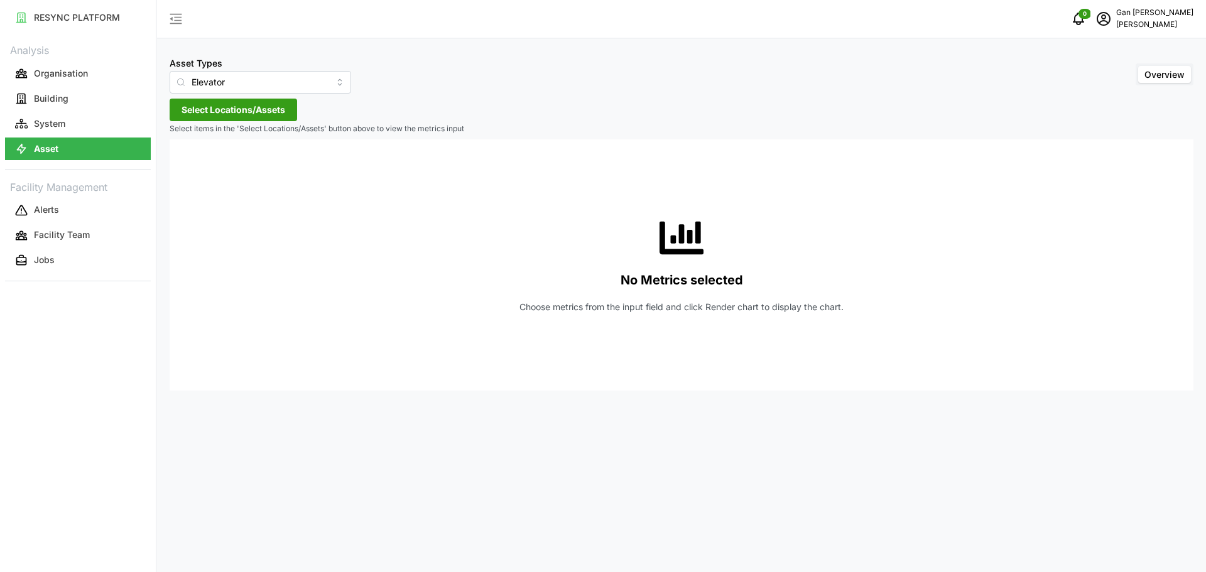
click at [264, 117] on span "Select Locations/Assets" at bounding box center [234, 109] width 104 height 21
click at [202, 171] on span "Select Chuan Lim" at bounding box center [201, 167] width 8 height 8
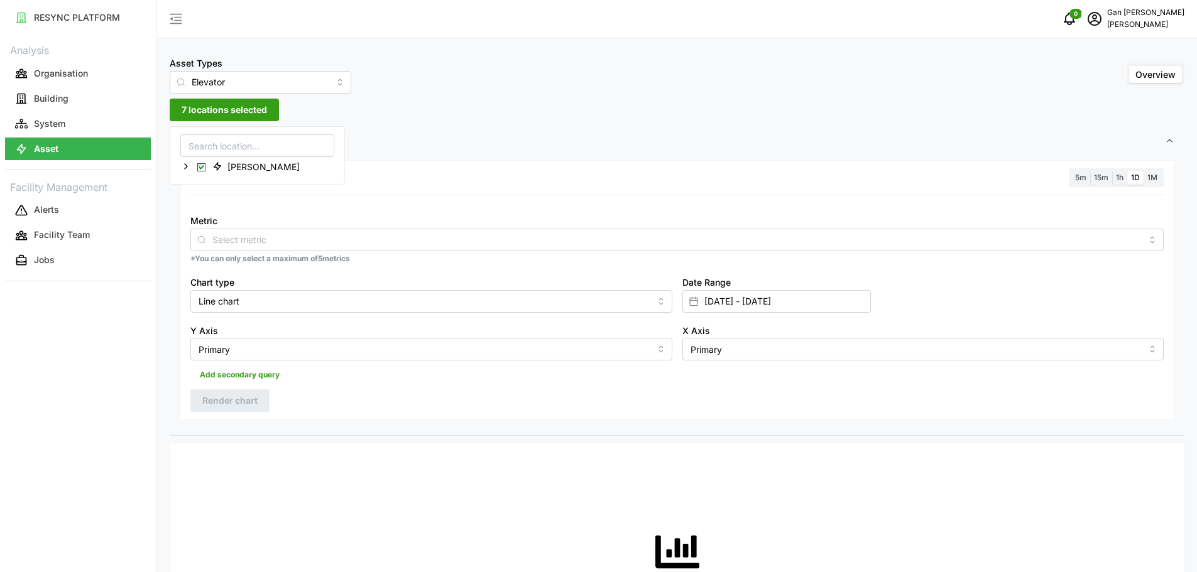
click at [366, 426] on div "Resolution 5m 15m 1h 1D 1M Metric *You can only select a maximum of 5 metrics C…" at bounding box center [677, 296] width 1014 height 279
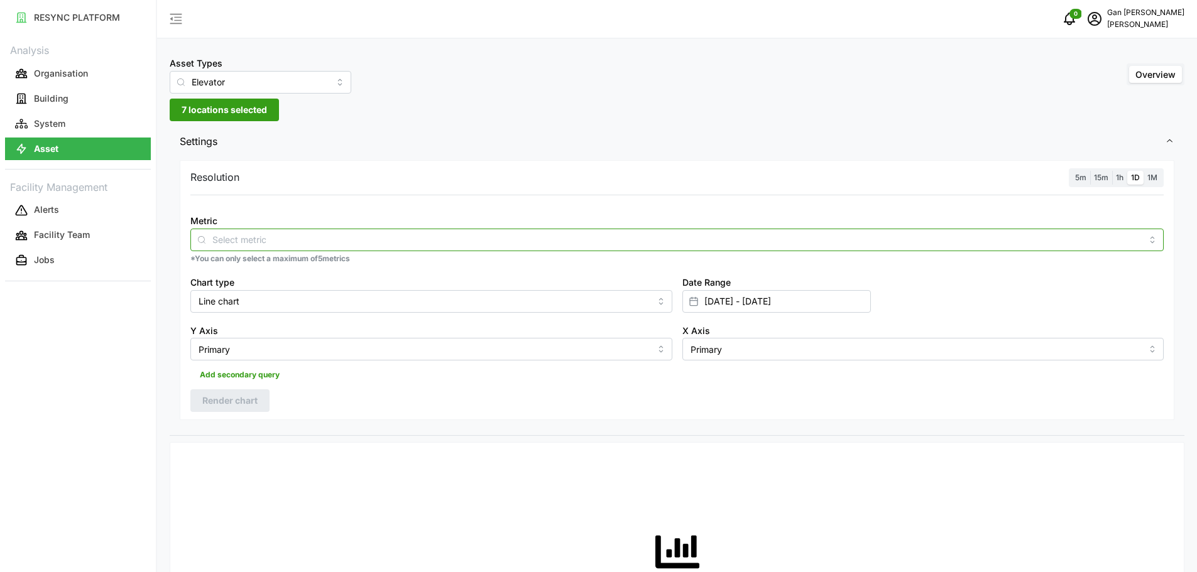
click at [421, 237] on input "Metric" at bounding box center [676, 239] width 929 height 14
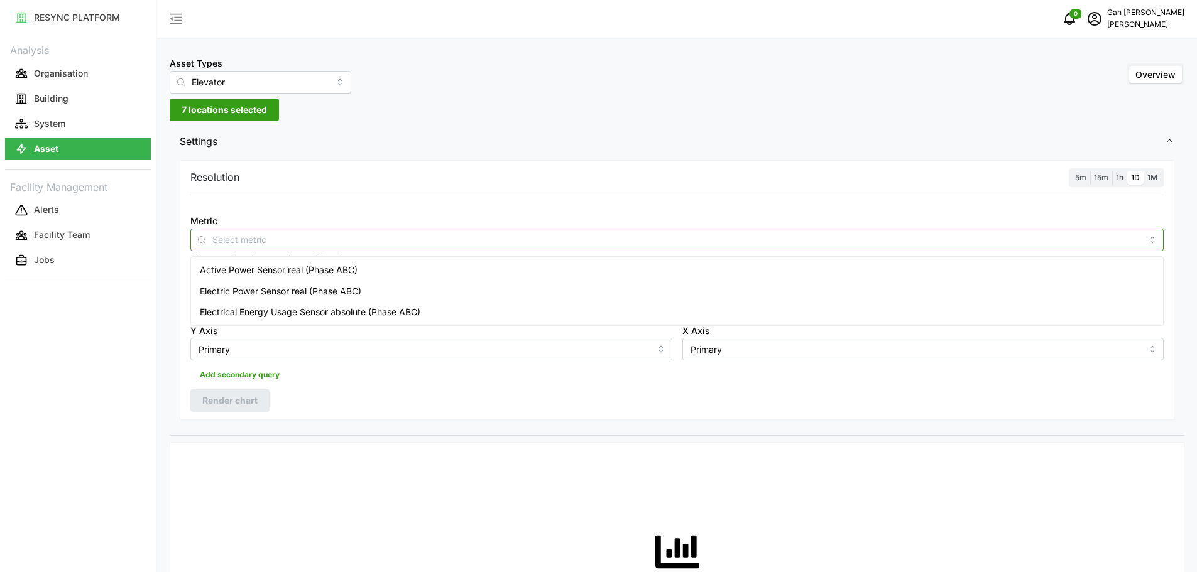
click at [327, 274] on span "Active Power Sensor real (Phase ABC)" at bounding box center [279, 270] width 158 height 14
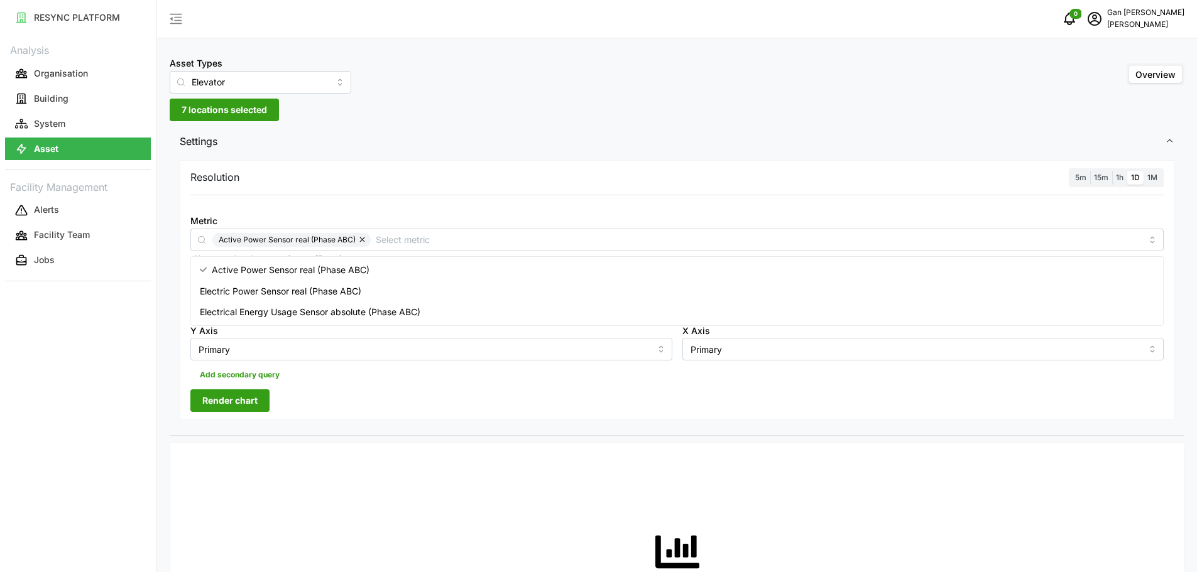
click at [241, 396] on span "Render chart" at bounding box center [229, 400] width 55 height 21
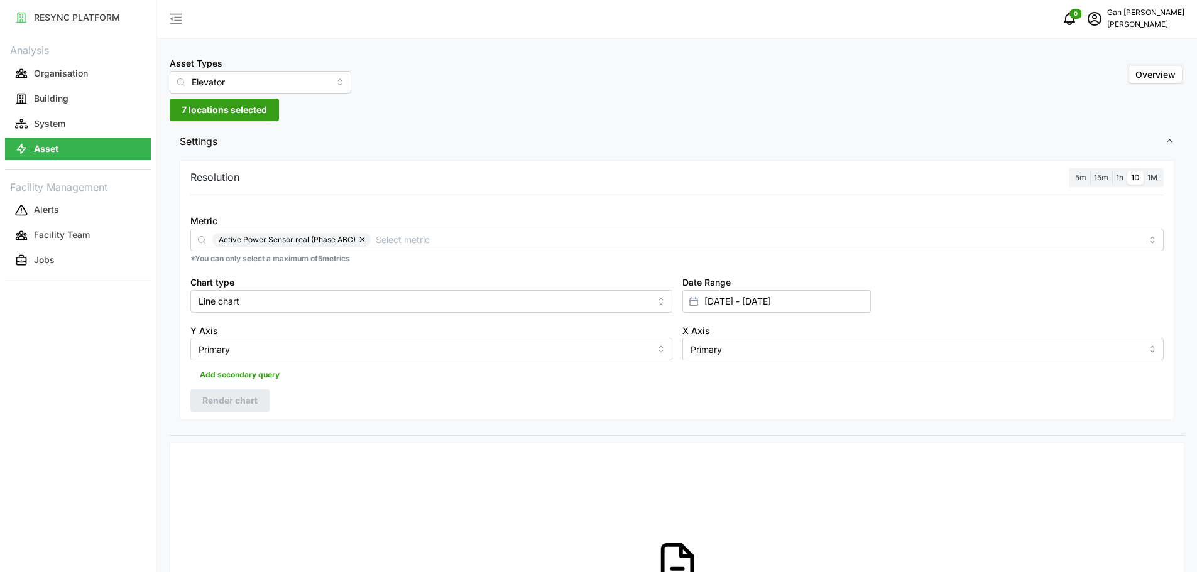
click at [360, 245] on button "button" at bounding box center [363, 240] width 15 height 14
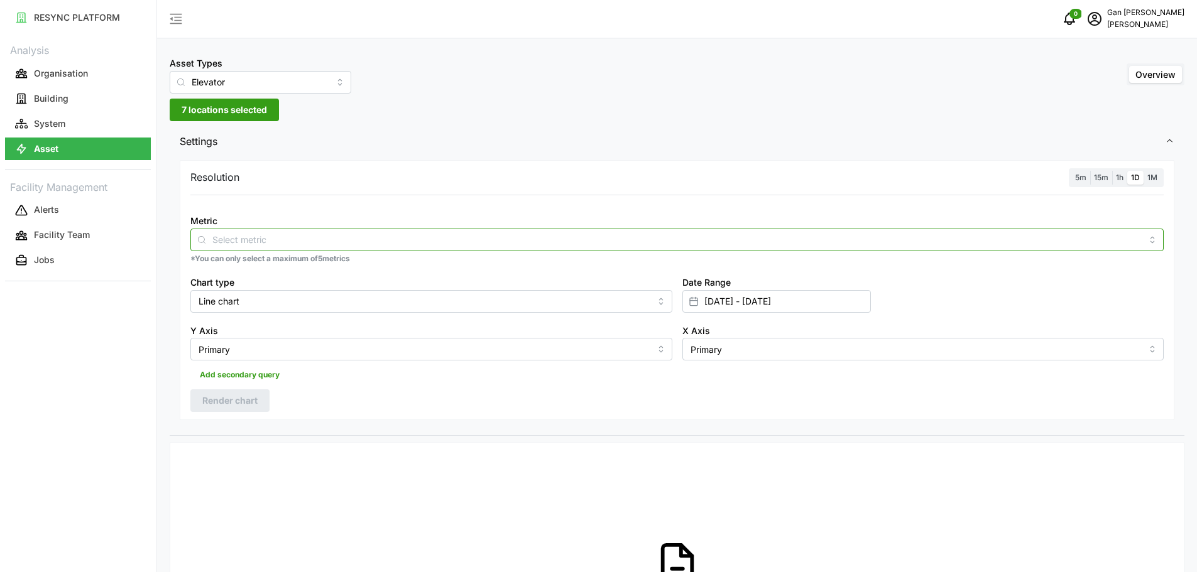
click at [360, 245] on input "Metric" at bounding box center [676, 239] width 929 height 14
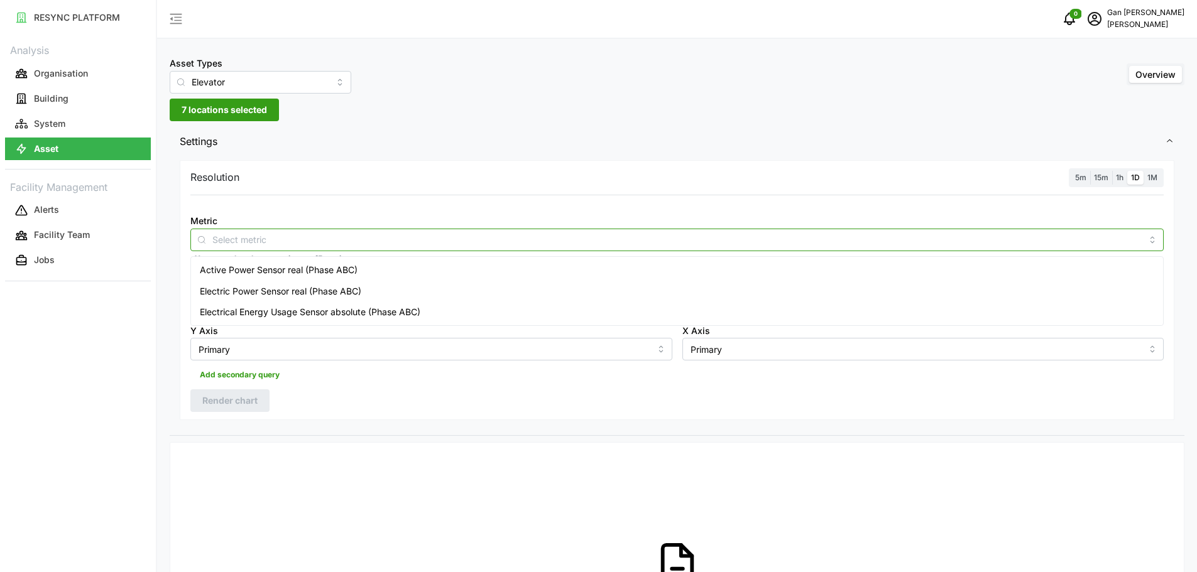
click at [293, 312] on span "Electrical Energy Usage Sensor absolute (Phase ABC)" at bounding box center [310, 312] width 220 height 14
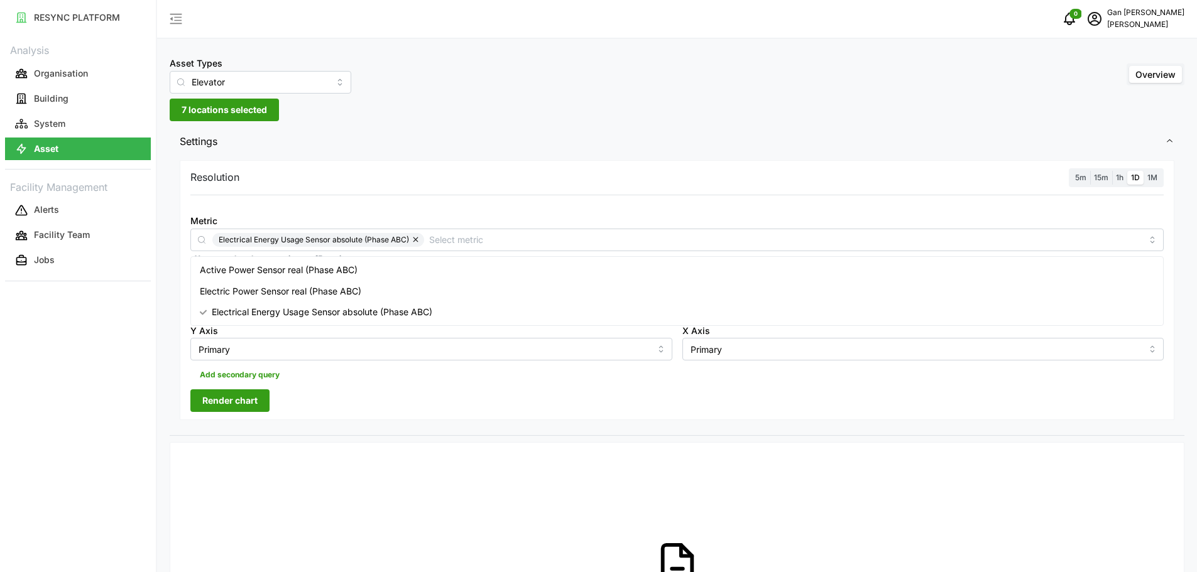
click at [241, 394] on span "Render chart" at bounding box center [229, 400] width 55 height 21
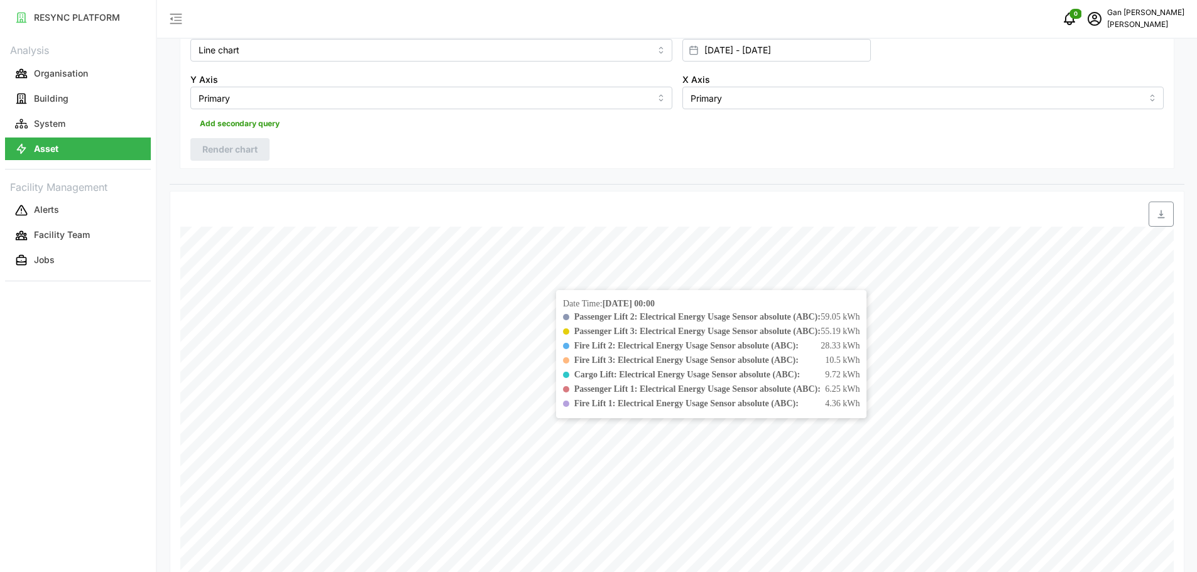
scroll to position [63, 0]
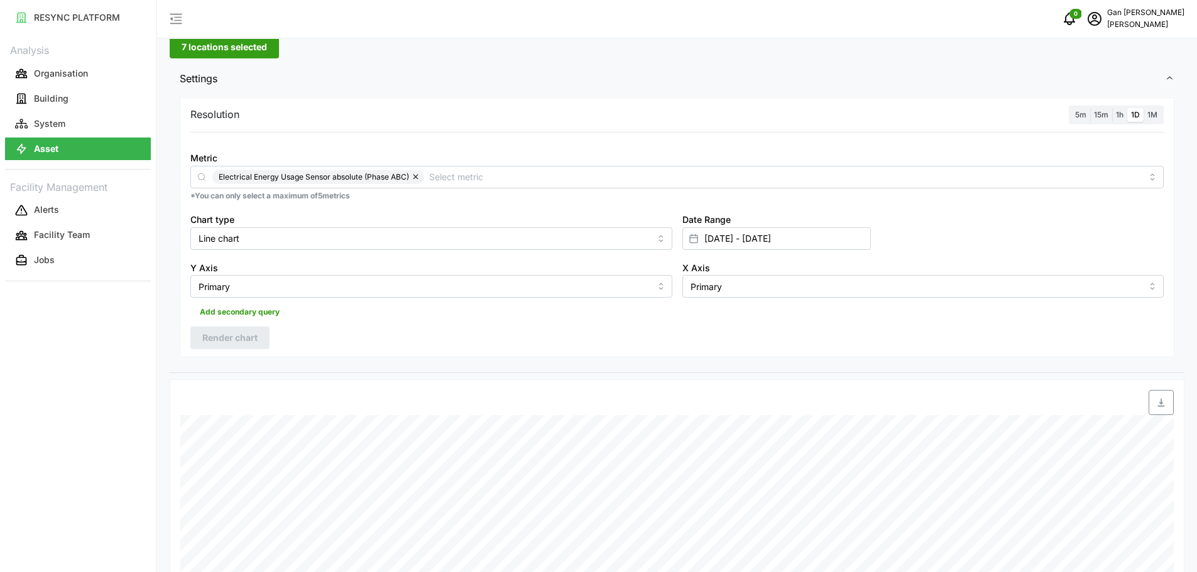
click at [1156, 117] on label "1M" at bounding box center [1152, 115] width 18 height 14
click at [1143, 108] on input "1M" at bounding box center [1143, 108] width 0 height 0
click at [214, 338] on span "Render chart" at bounding box center [229, 337] width 55 height 21
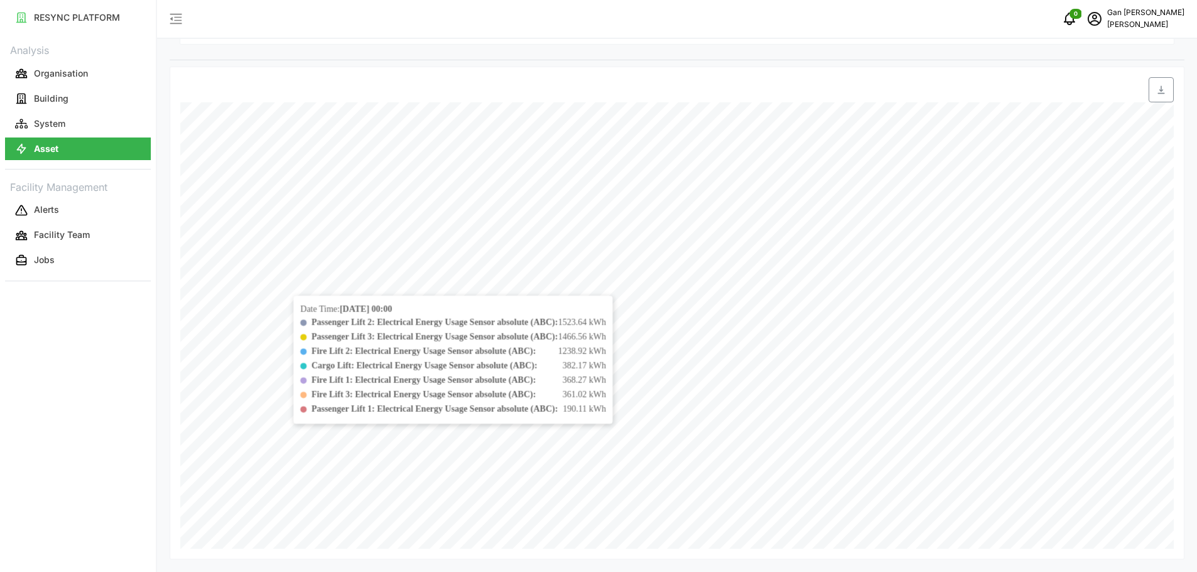
scroll to position [187, 0]
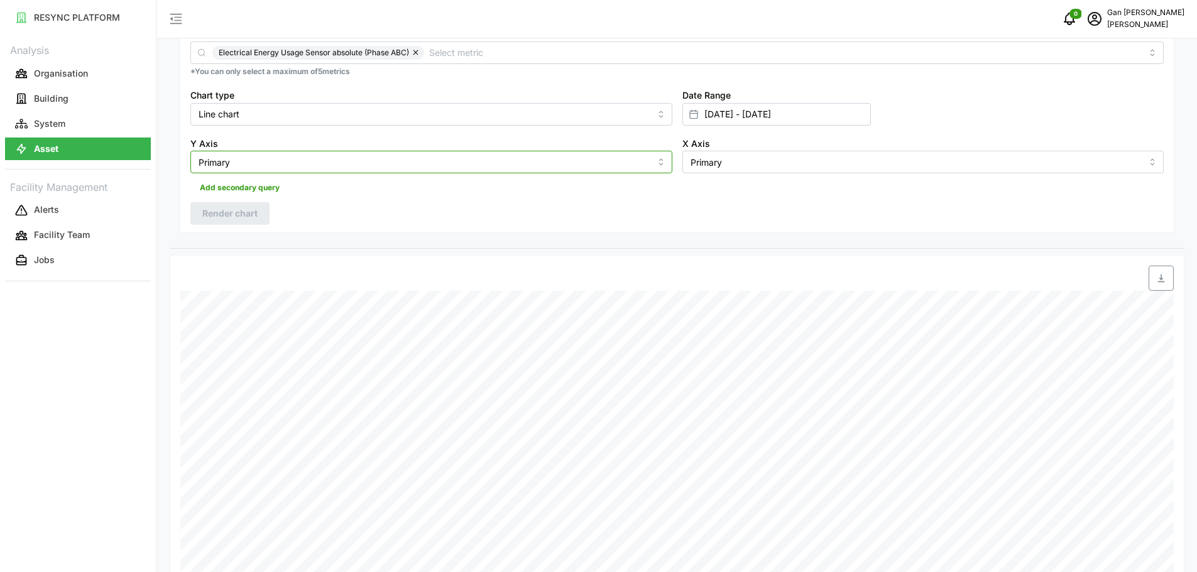
click at [646, 156] on input "Primary" at bounding box center [431, 162] width 482 height 23
click at [642, 163] on input "Primary" at bounding box center [431, 162] width 482 height 23
click at [643, 170] on input "Primary" at bounding box center [431, 162] width 482 height 23
click at [754, 176] on div "X Axis Primary" at bounding box center [923, 155] width 492 height 48
click at [761, 163] on input "Primary" at bounding box center [923, 162] width 482 height 23
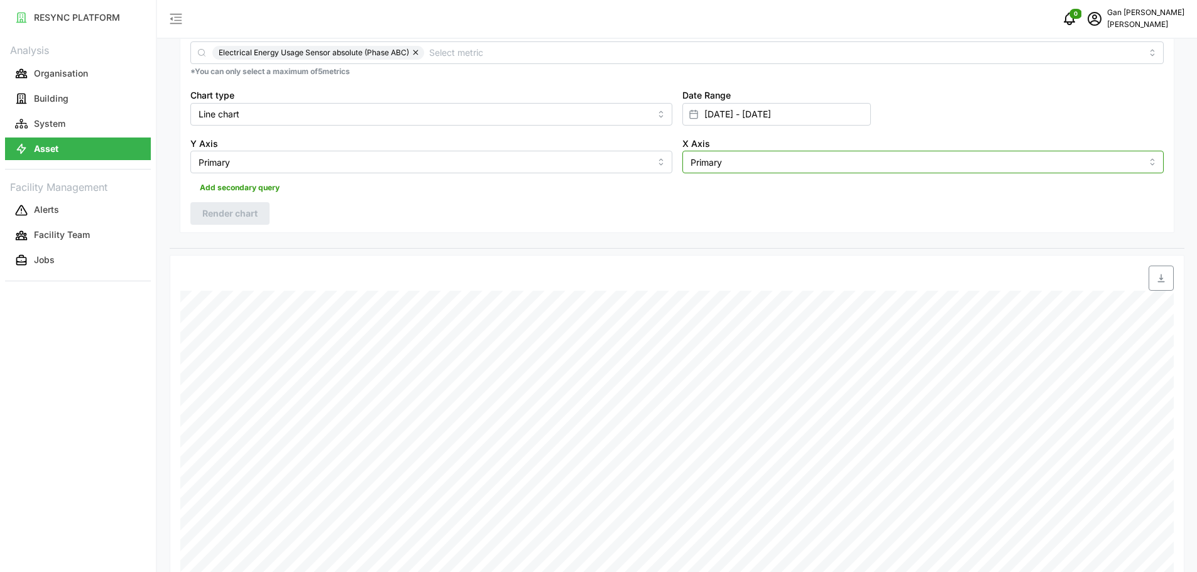
click at [761, 163] on input "Primary" at bounding box center [923, 162] width 482 height 23
click at [786, 222] on div "Resolution 5m 15m 1h 1D 1M Metric Electrical Energy Usage Sensor absolute (Phas…" at bounding box center [677, 103] width 994 height 261
click at [418, 54] on button "button" at bounding box center [416, 53] width 15 height 14
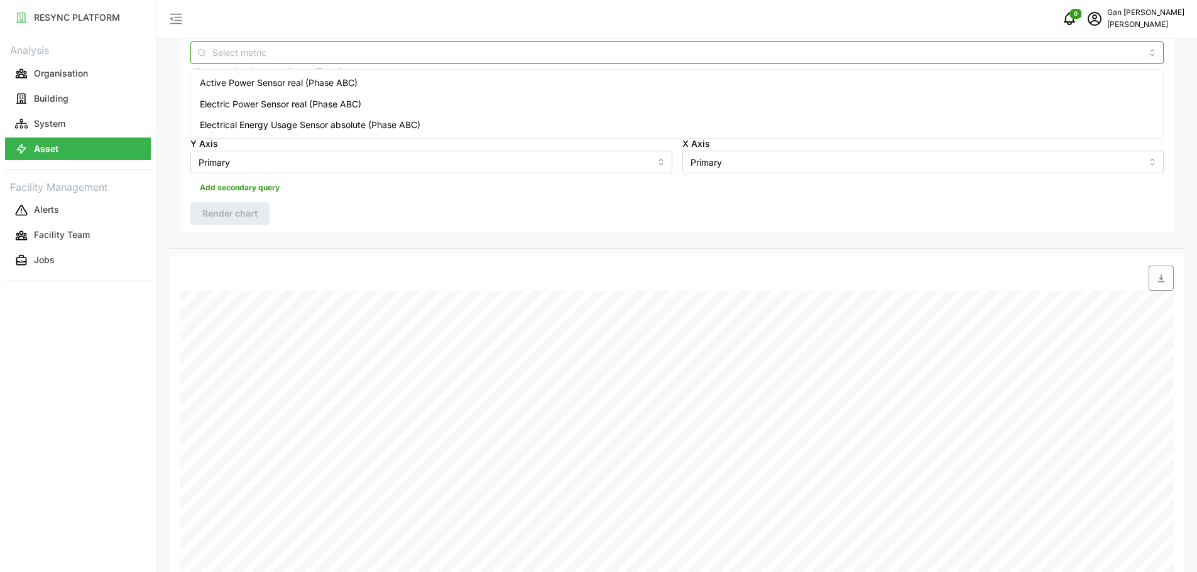
click at [403, 56] on input "Metric" at bounding box center [676, 52] width 929 height 14
click at [316, 104] on span "Electric Power Sensor real (Phase ABC)" at bounding box center [280, 104] width 161 height 14
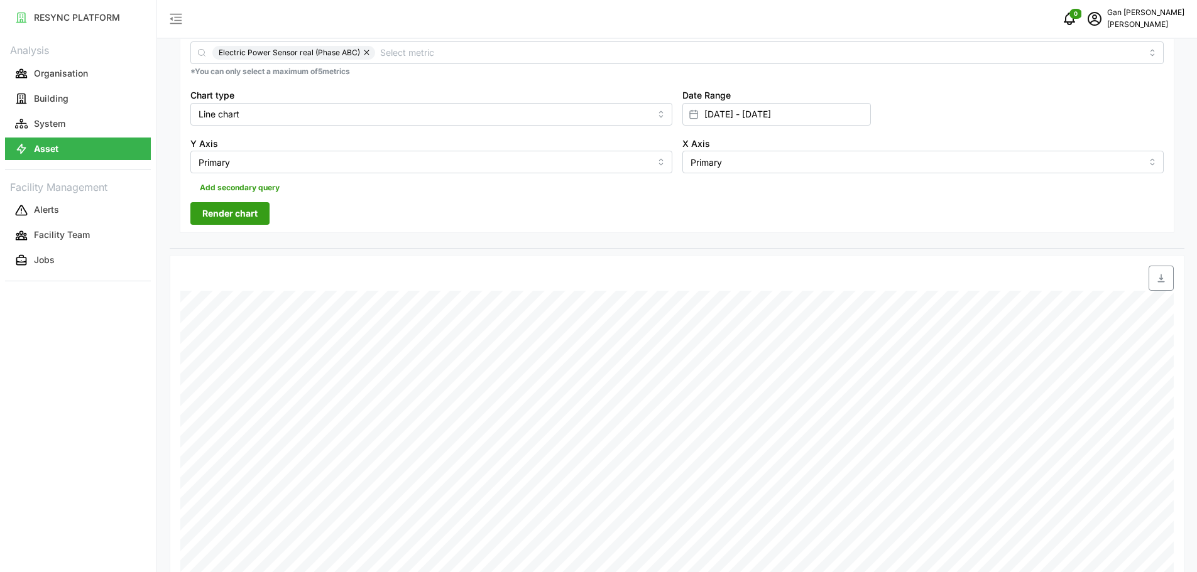
click at [244, 209] on span "Render chart" at bounding box center [229, 213] width 55 height 21
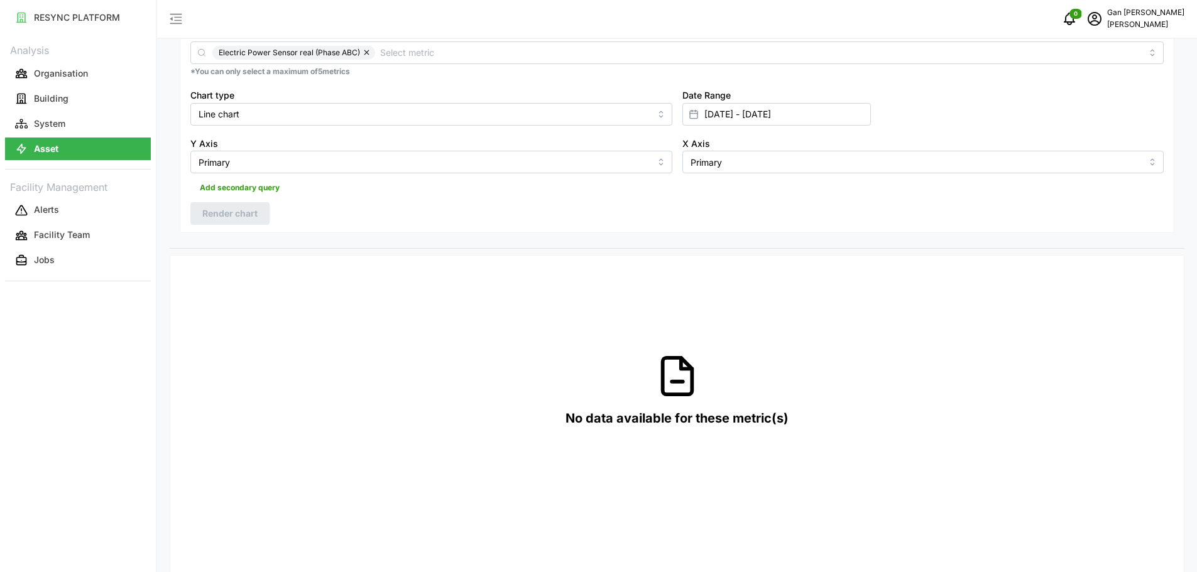
click at [363, 53] on button "button" at bounding box center [367, 53] width 15 height 14
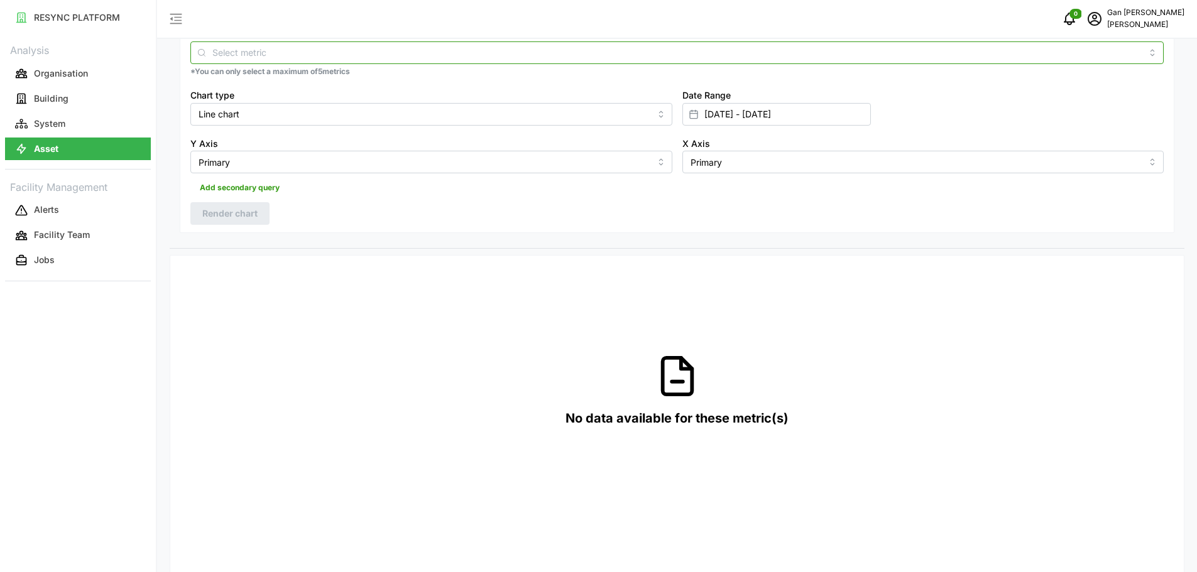
click at [363, 53] on input "Metric" at bounding box center [676, 52] width 929 height 14
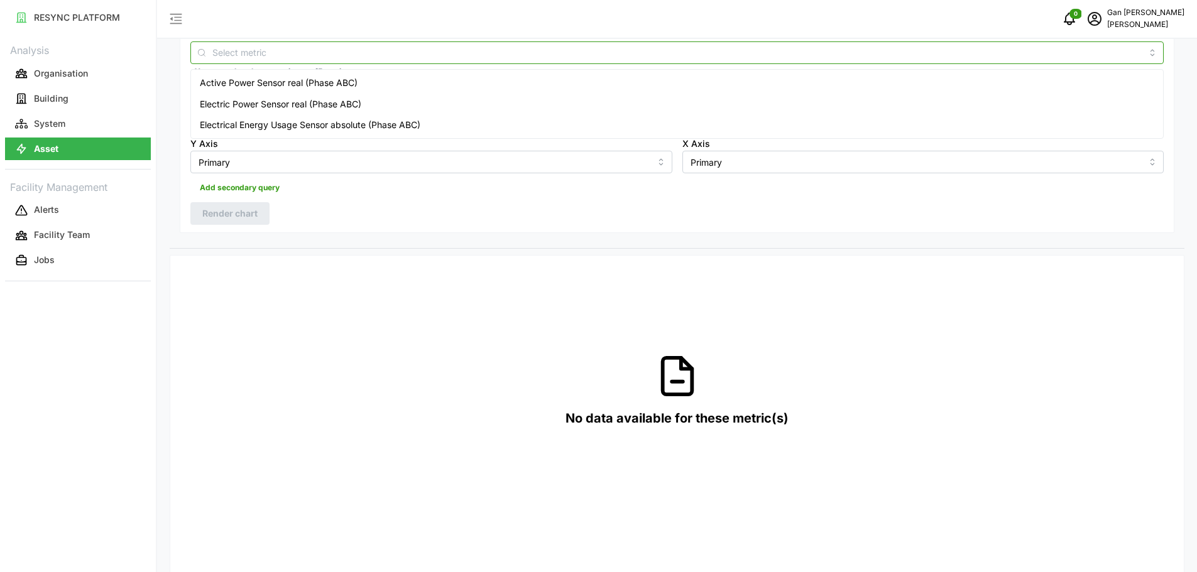
click at [342, 84] on span "Active Power Sensor real (Phase ABC)" at bounding box center [279, 83] width 158 height 14
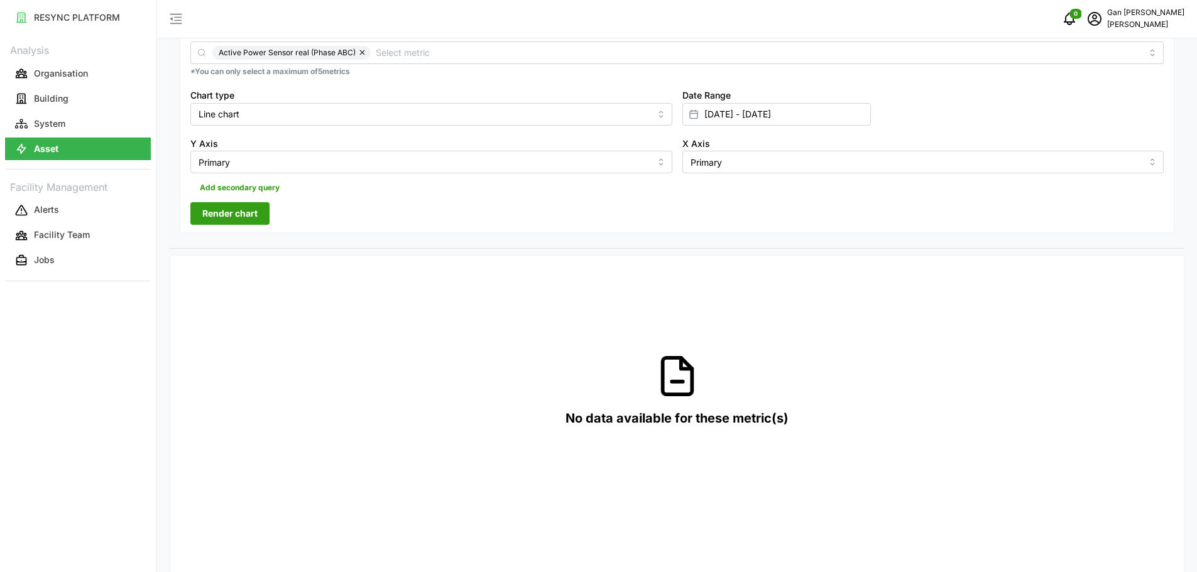
click at [254, 214] on span "Render chart" at bounding box center [229, 213] width 55 height 21
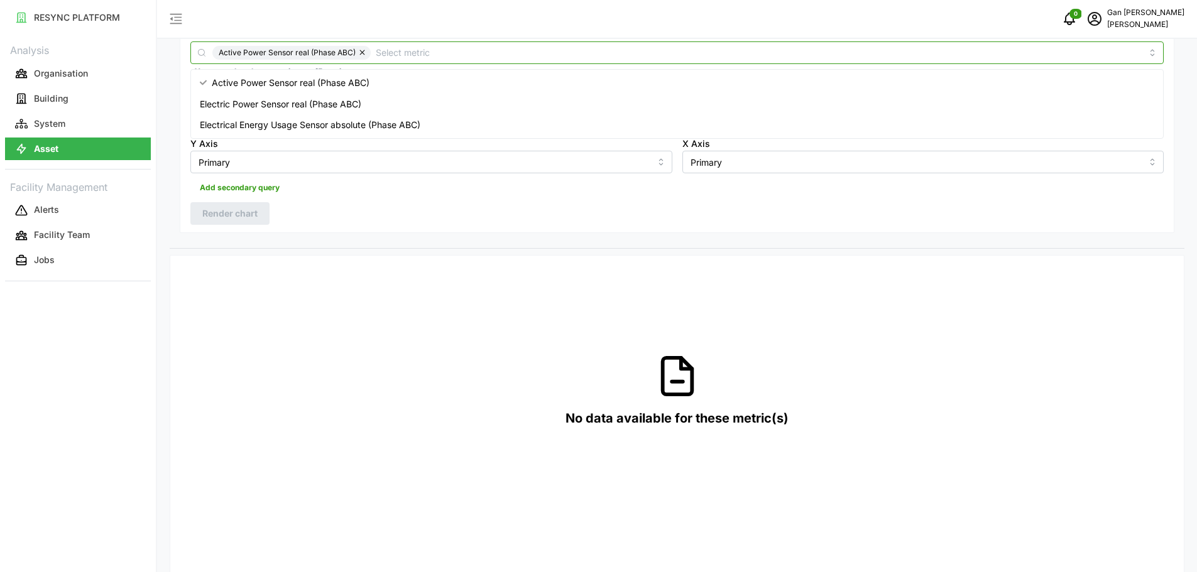
click at [392, 53] on input "Metric" at bounding box center [759, 52] width 766 height 14
click at [361, 50] on button "button" at bounding box center [363, 53] width 15 height 14
click at [357, 53] on input "Metric" at bounding box center [676, 52] width 929 height 14
click at [340, 121] on span "Electrical Energy Usage Sensor absolute (Phase ABC)" at bounding box center [310, 125] width 220 height 14
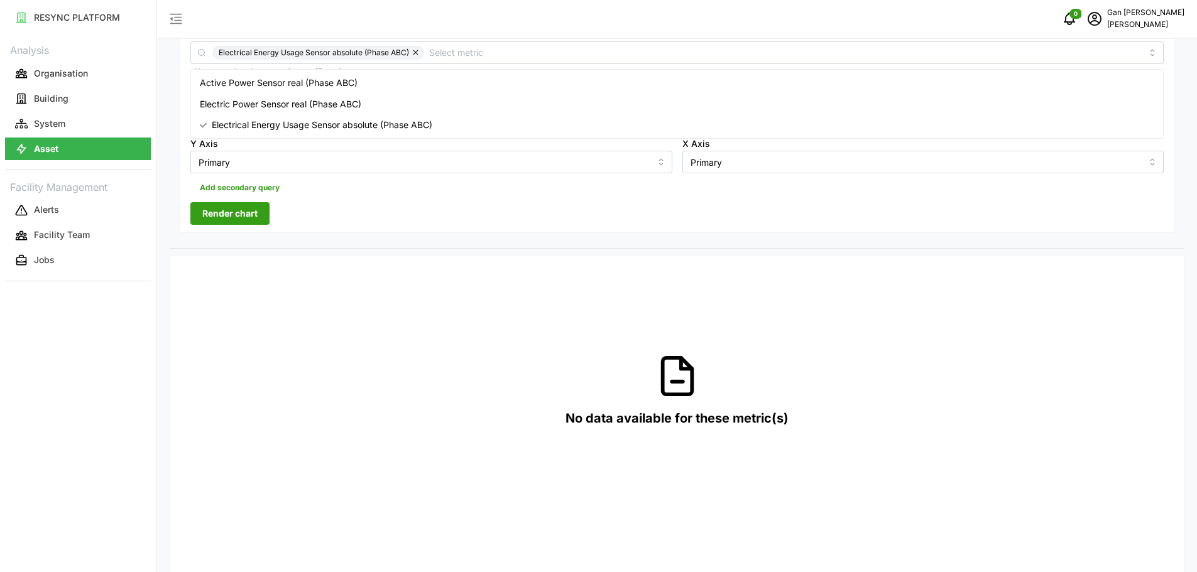
click at [247, 214] on span "Render chart" at bounding box center [229, 213] width 55 height 21
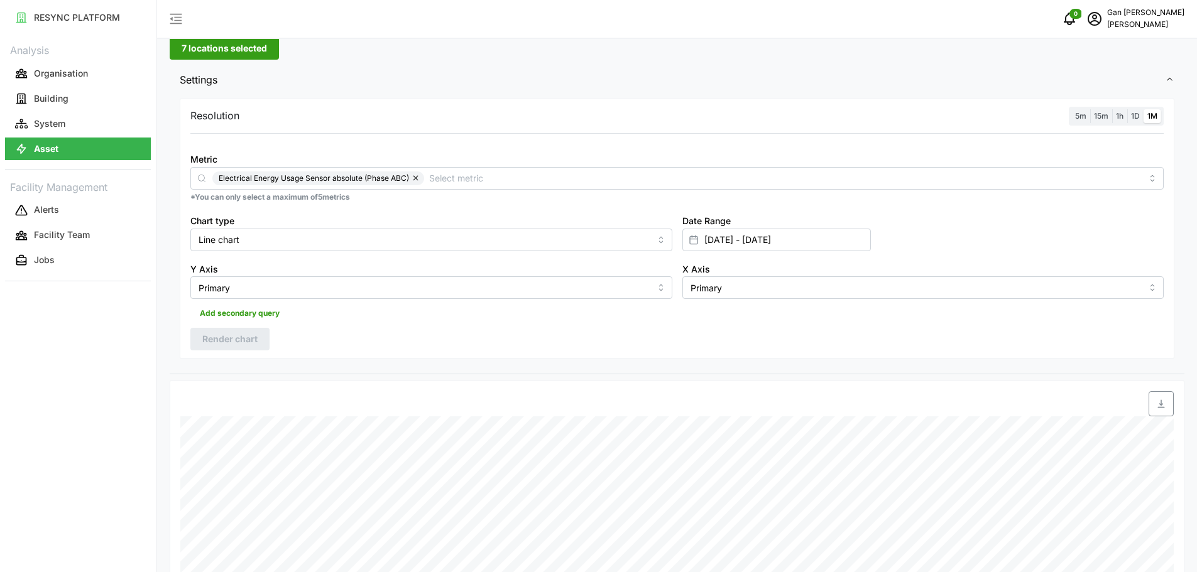
scroll to position [0, 0]
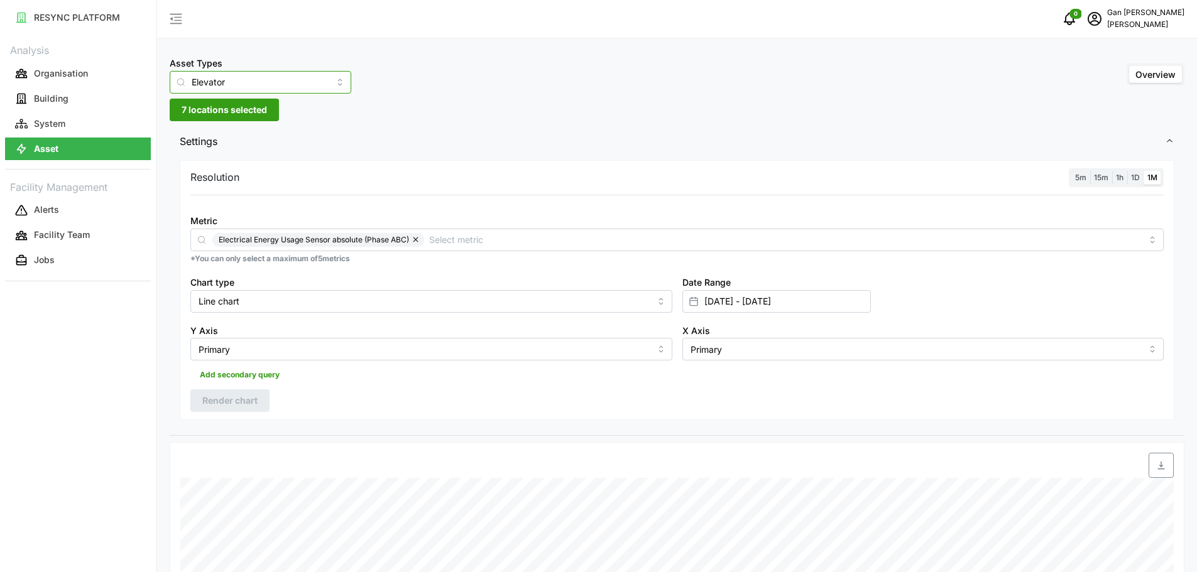
click at [313, 87] on input "Elevator" at bounding box center [261, 82] width 182 height 23
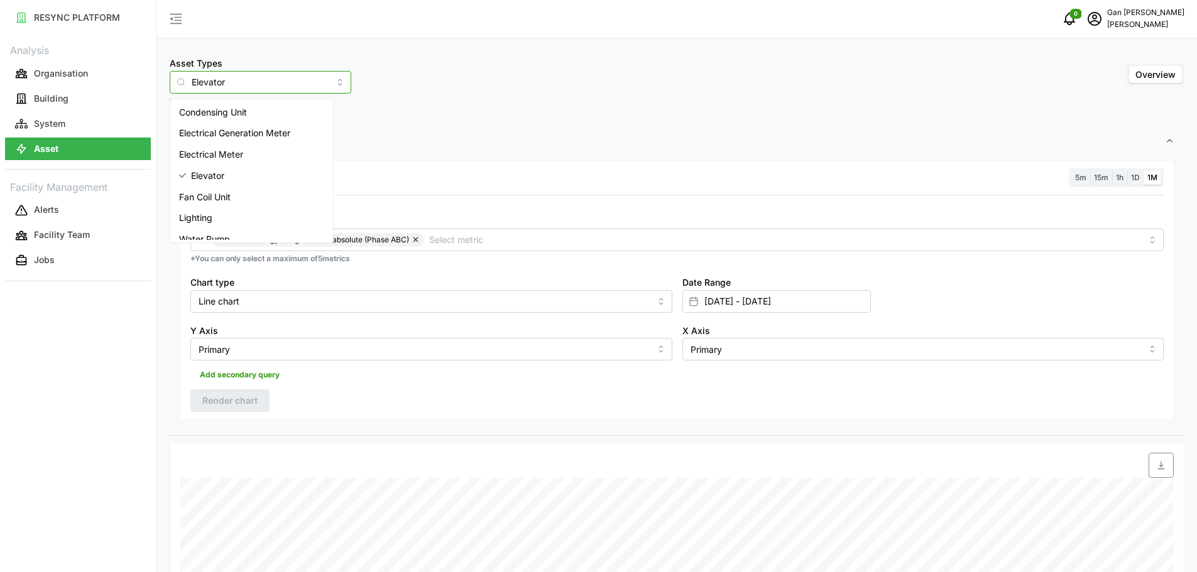
click at [183, 177] on icon at bounding box center [182, 175] width 7 height 5
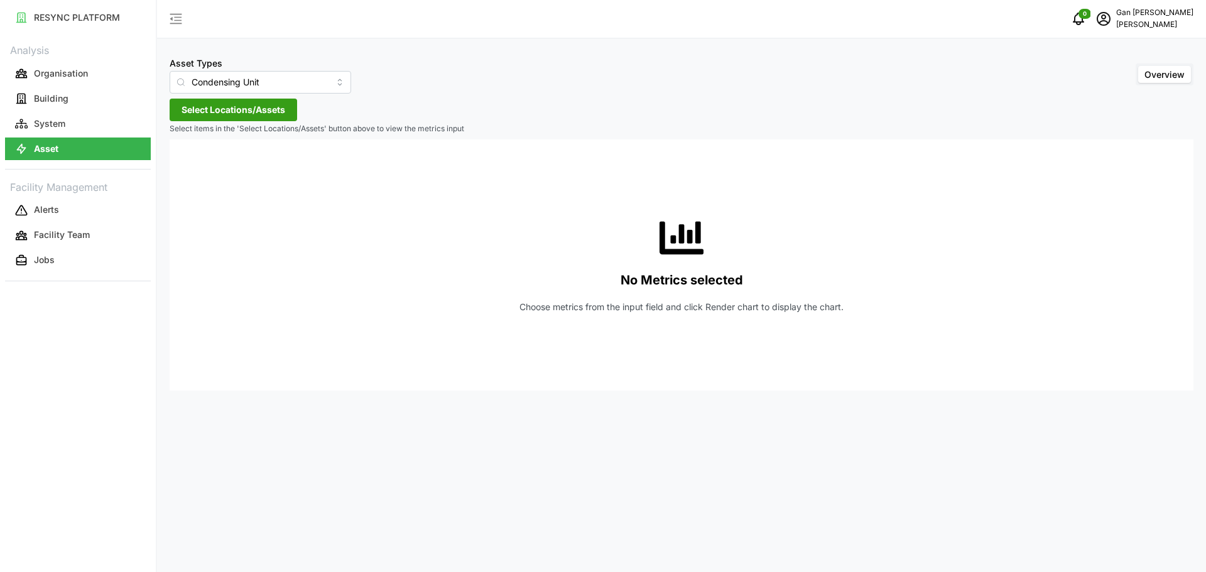
click at [254, 121] on div "Asset Types Condensing Unit Overview Select Locations/Assets Select items in th…" at bounding box center [681, 286] width 1049 height 572
click at [261, 113] on span "Select Locations/Assets" at bounding box center [234, 109] width 104 height 21
click at [207, 165] on span "[PERSON_NAME]" at bounding box center [257, 166] width 101 height 15
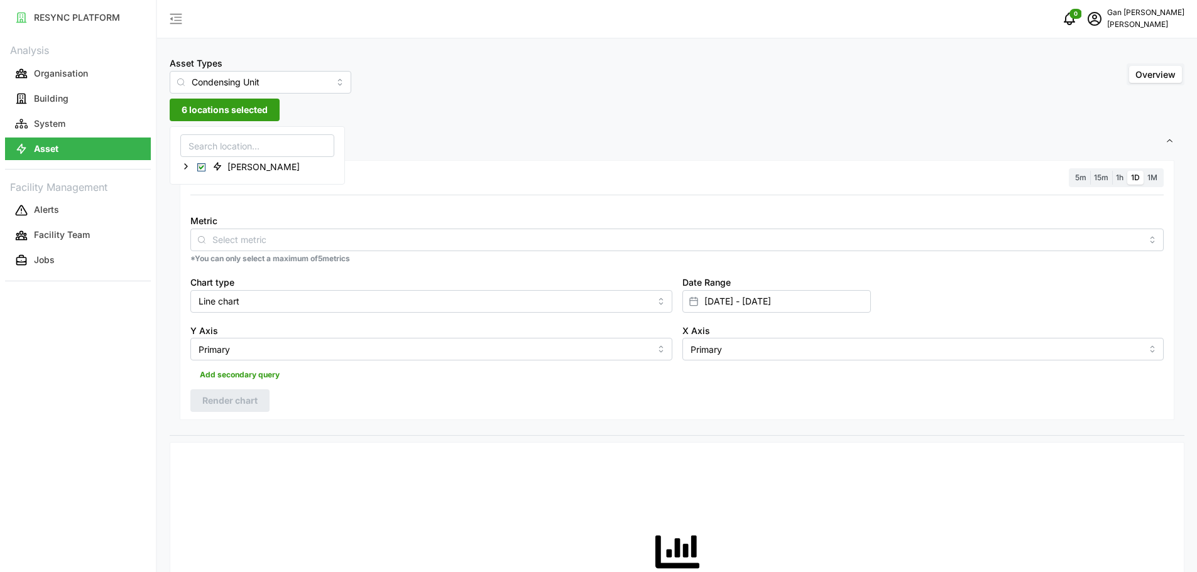
click at [495, 178] on div "Resolution 5m 15m 1h 1D 1M" at bounding box center [676, 177] width 973 height 19
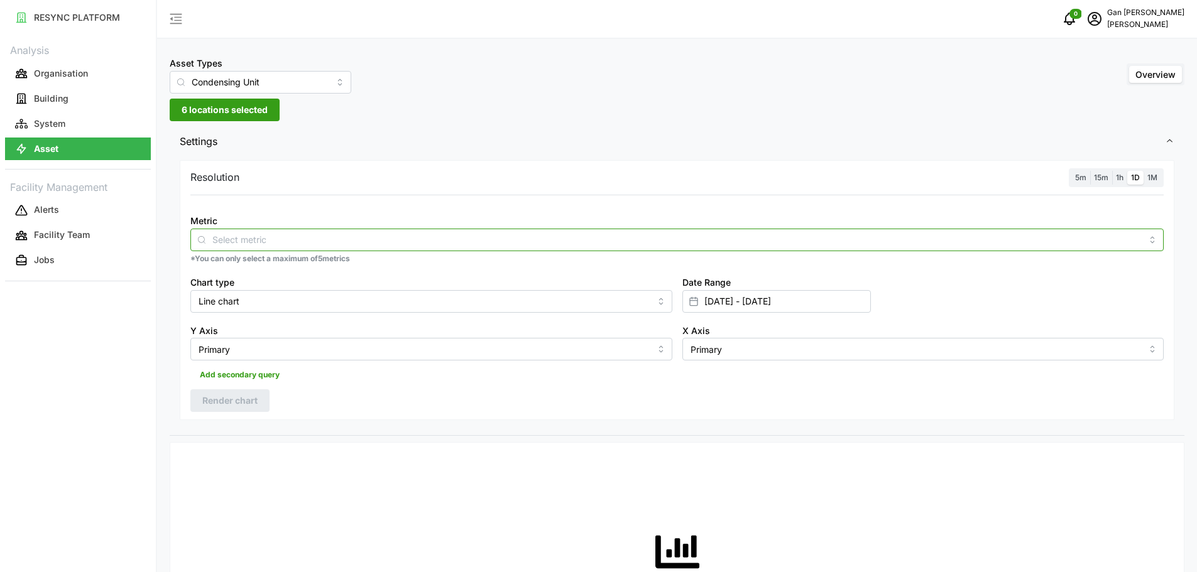
click at [340, 243] on input "Metric" at bounding box center [676, 239] width 929 height 14
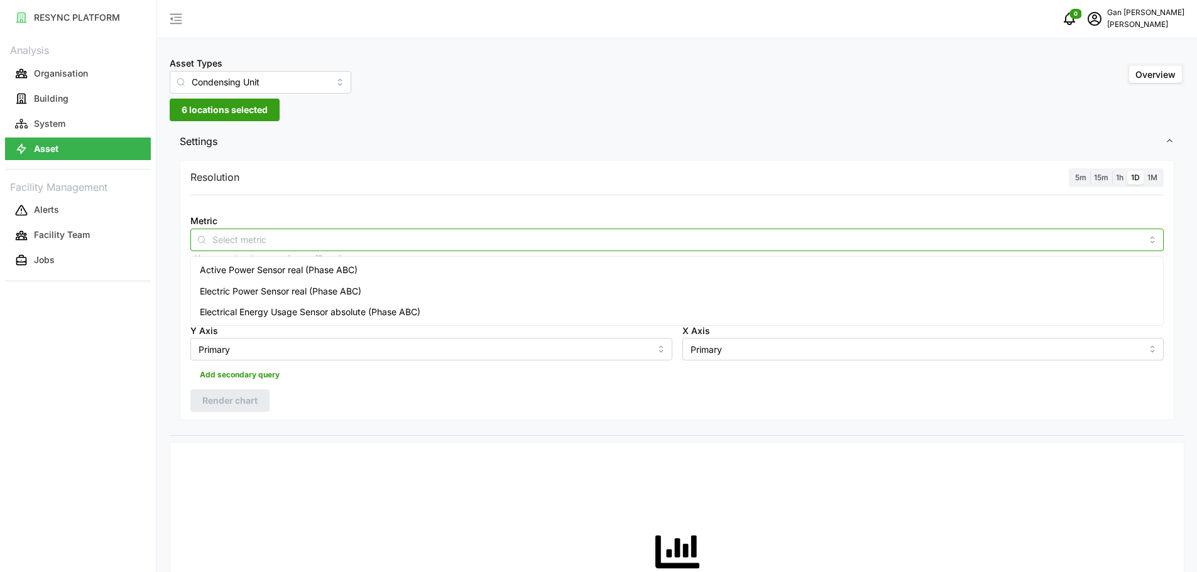
click at [242, 312] on span "Electrical Energy Usage Sensor absolute (Phase ABC)" at bounding box center [310, 312] width 220 height 14
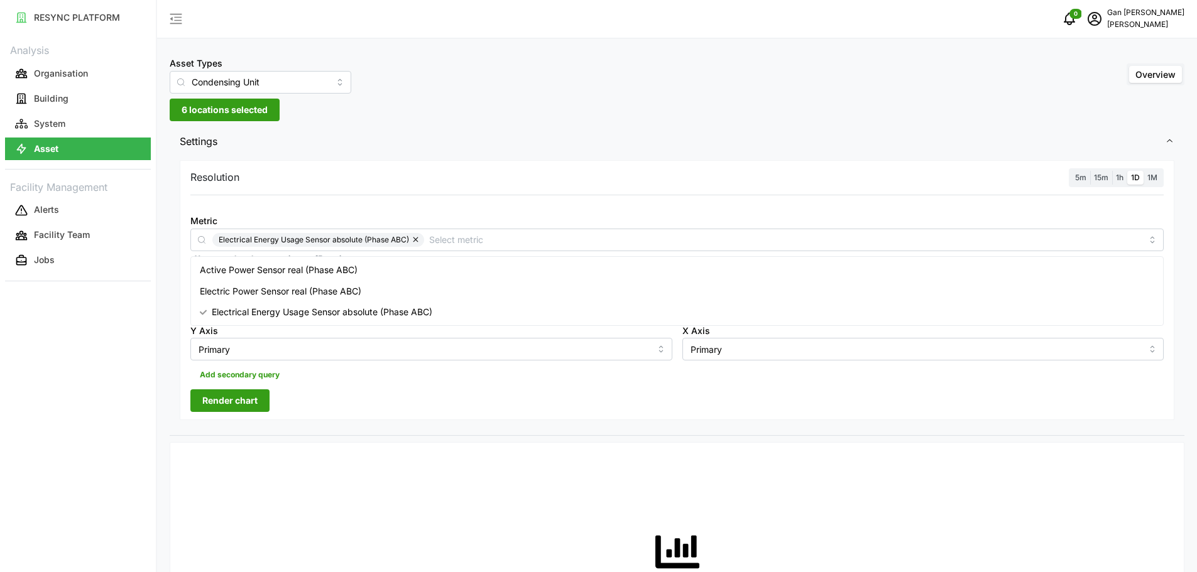
click at [223, 409] on span "Render chart" at bounding box center [229, 400] width 55 height 21
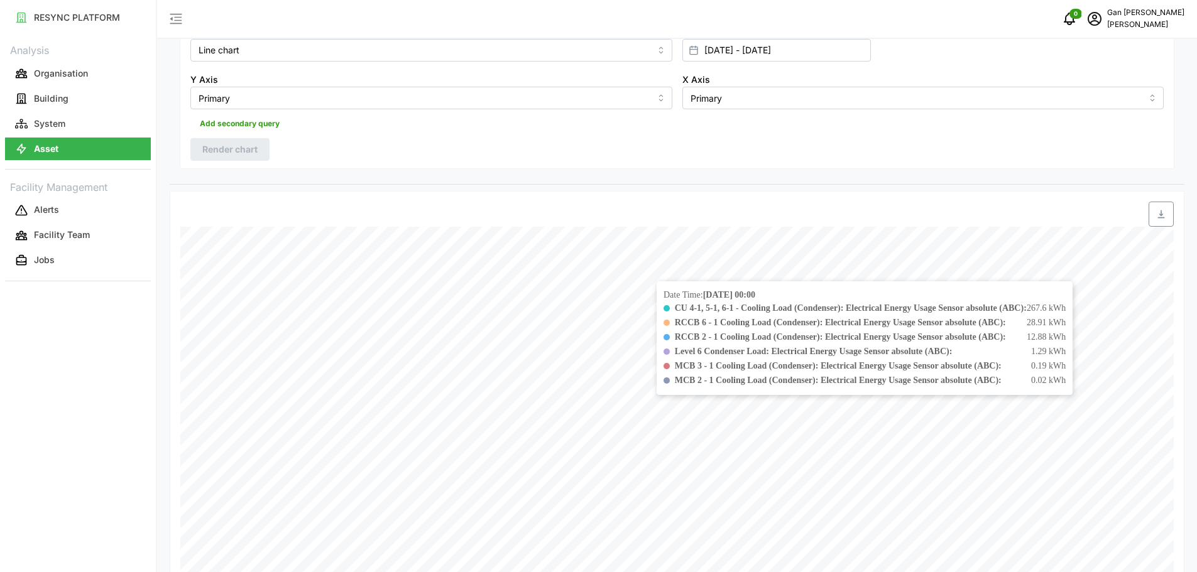
scroll to position [63, 0]
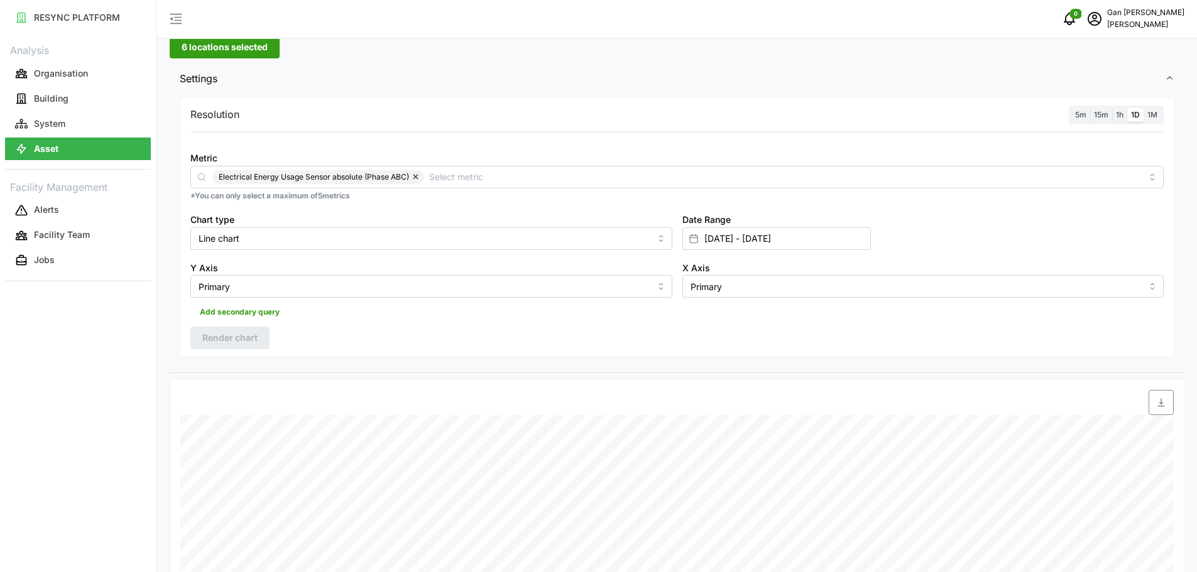
click at [1156, 119] on span "1M" at bounding box center [1152, 114] width 10 height 9
click at [1143, 108] on input "1M" at bounding box center [1143, 108] width 0 height 0
click at [239, 335] on span "Render chart" at bounding box center [229, 337] width 55 height 21
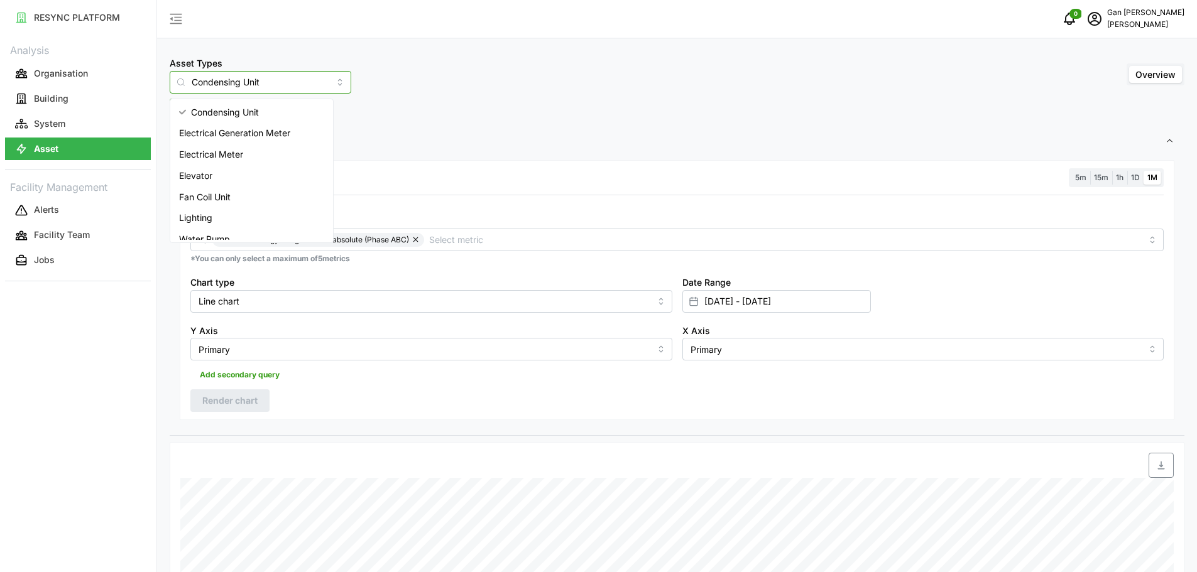
click at [313, 79] on input "Condensing Unit" at bounding box center [261, 82] width 182 height 23
click at [204, 156] on span "Electrical Meter" at bounding box center [211, 155] width 64 height 14
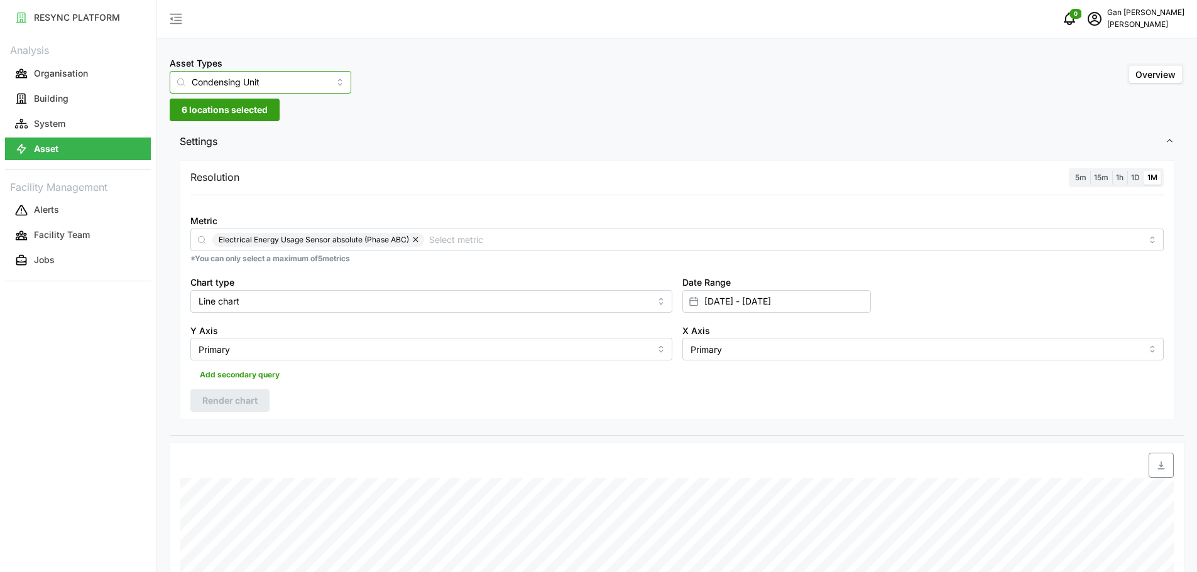
type input "Electrical Meter"
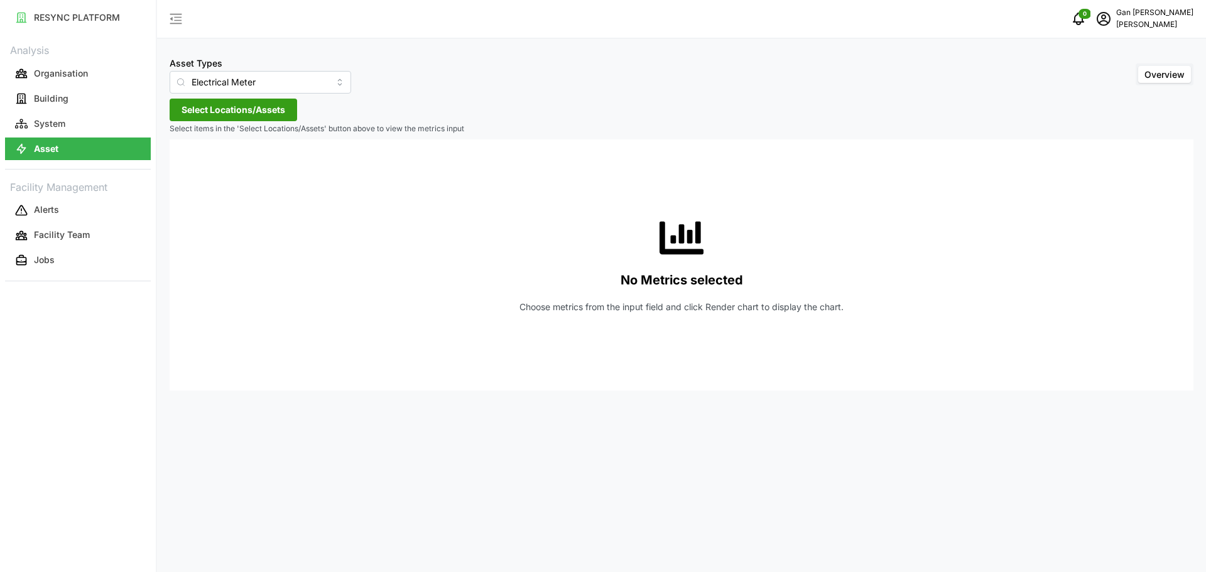
click at [258, 107] on span "Select Locations/Assets" at bounding box center [234, 109] width 104 height 21
click at [182, 165] on icon at bounding box center [186, 166] width 10 height 10
click at [195, 190] on icon at bounding box center [196, 185] width 10 height 10
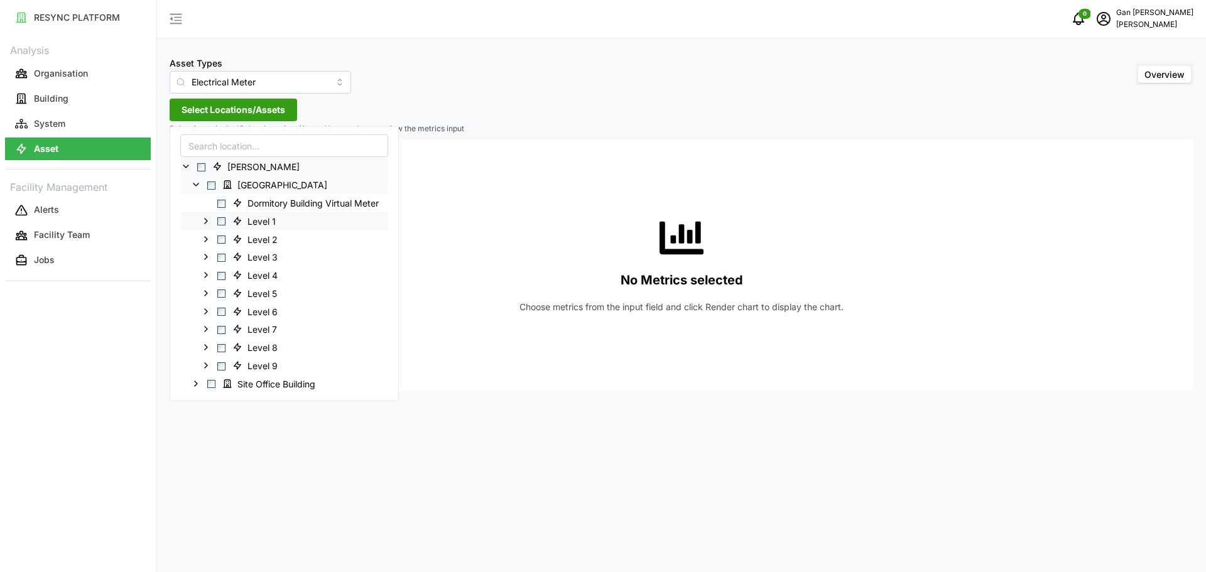
click at [209, 220] on icon at bounding box center [206, 221] width 10 height 10
click at [210, 239] on icon at bounding box center [206, 239] width 10 height 10
click at [207, 315] on icon at bounding box center [206, 311] width 10 height 10
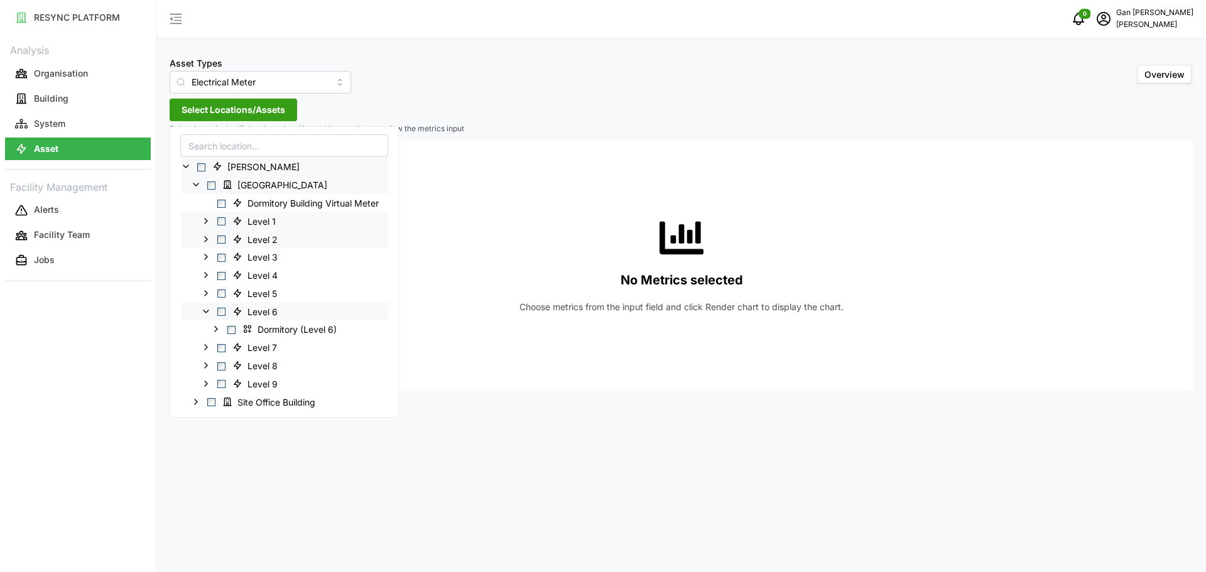
click at [207, 315] on icon at bounding box center [206, 311] width 10 height 10
click at [185, 168] on polyline at bounding box center [185, 166] width 5 height 3
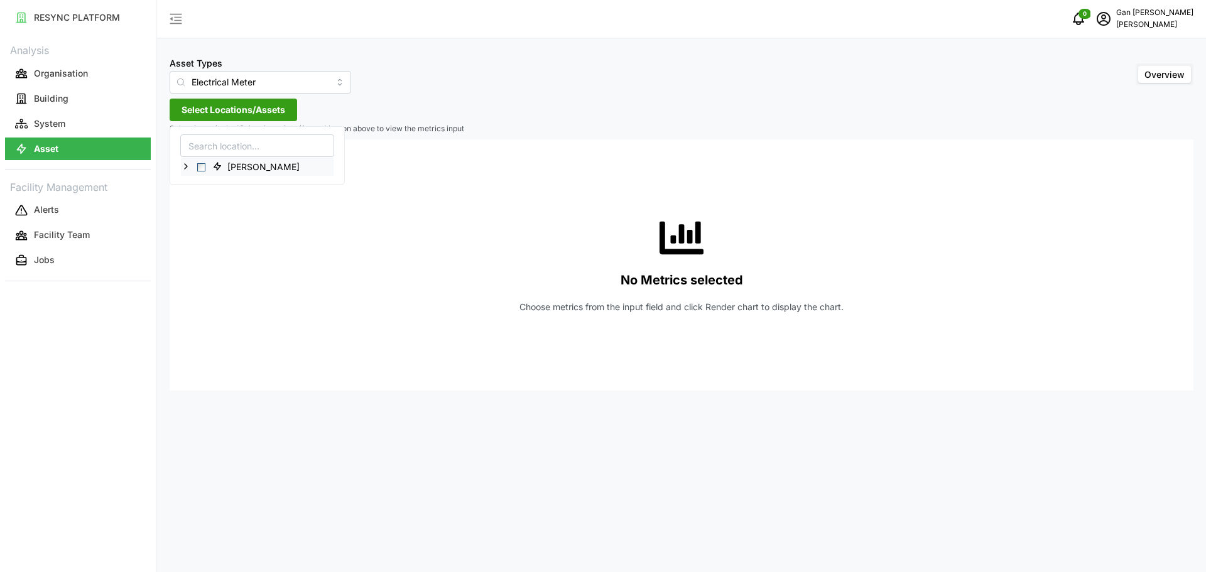
click at [187, 166] on polyline at bounding box center [186, 166] width 3 height 5
